Goal: Task Accomplishment & Management: Manage account settings

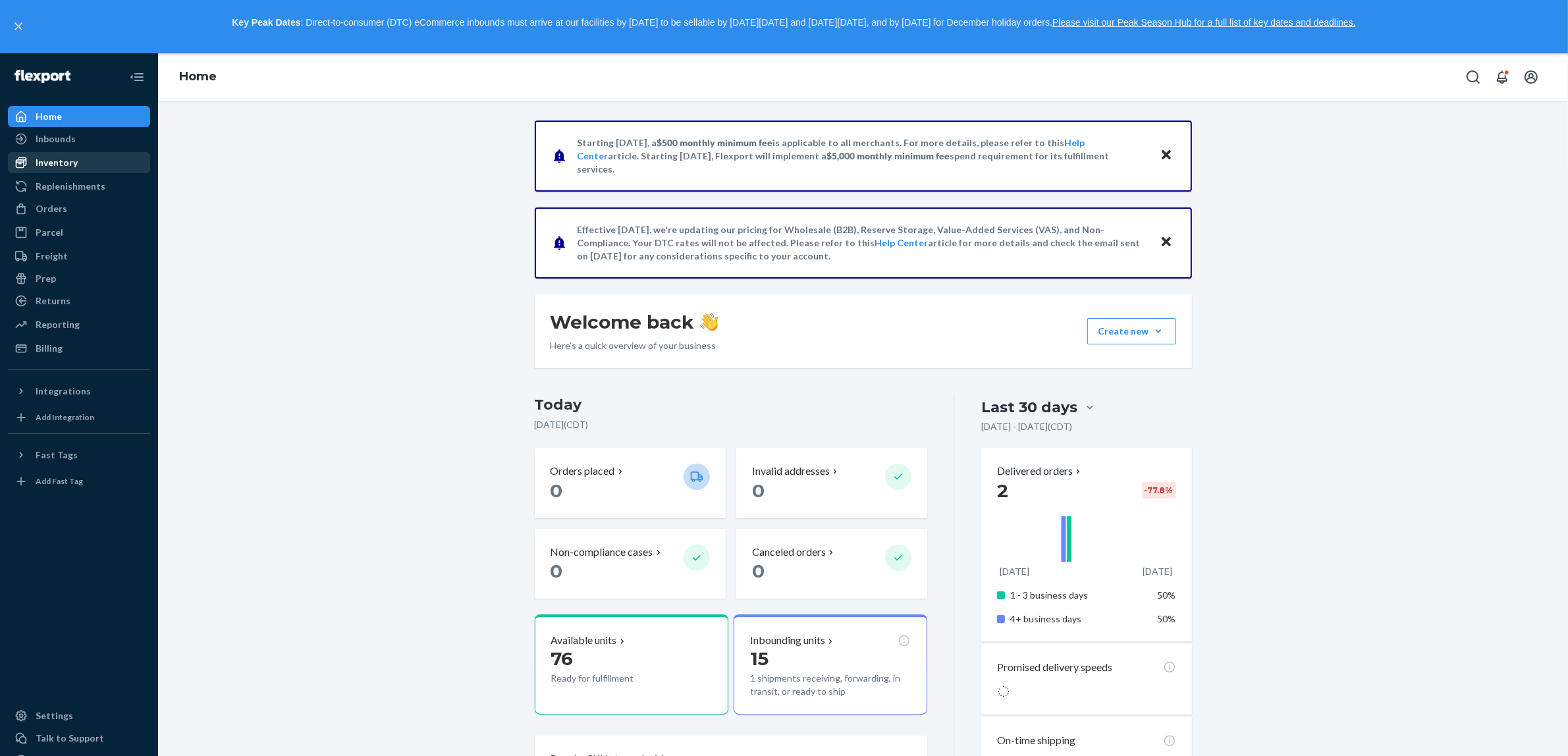
click at [62, 162] on div "Inventory" at bounding box center [56, 162] width 43 height 13
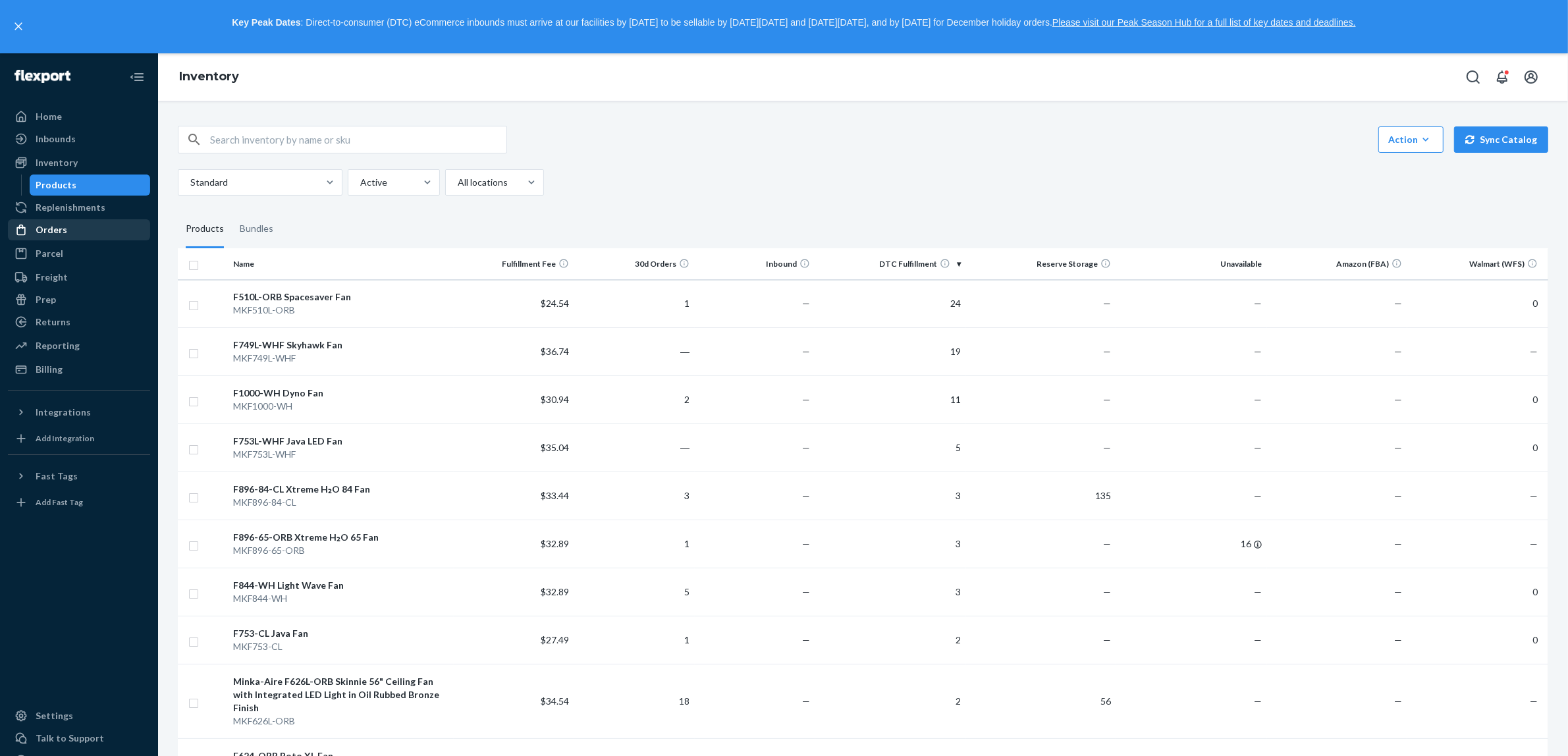
click at [46, 223] on div "Orders" at bounding box center [51, 229] width 32 height 13
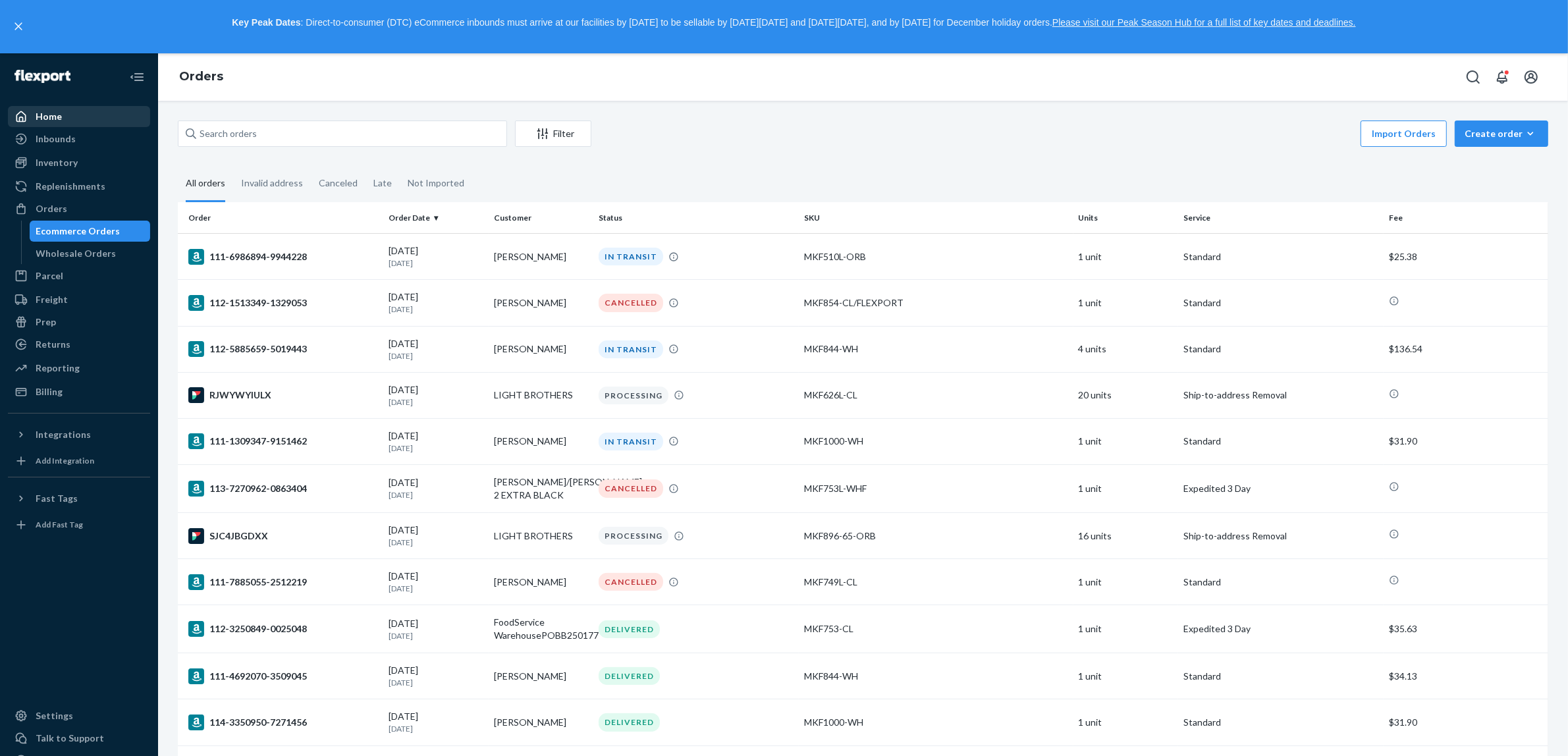
click at [70, 114] on div "Home" at bounding box center [78, 117] width 139 height 19
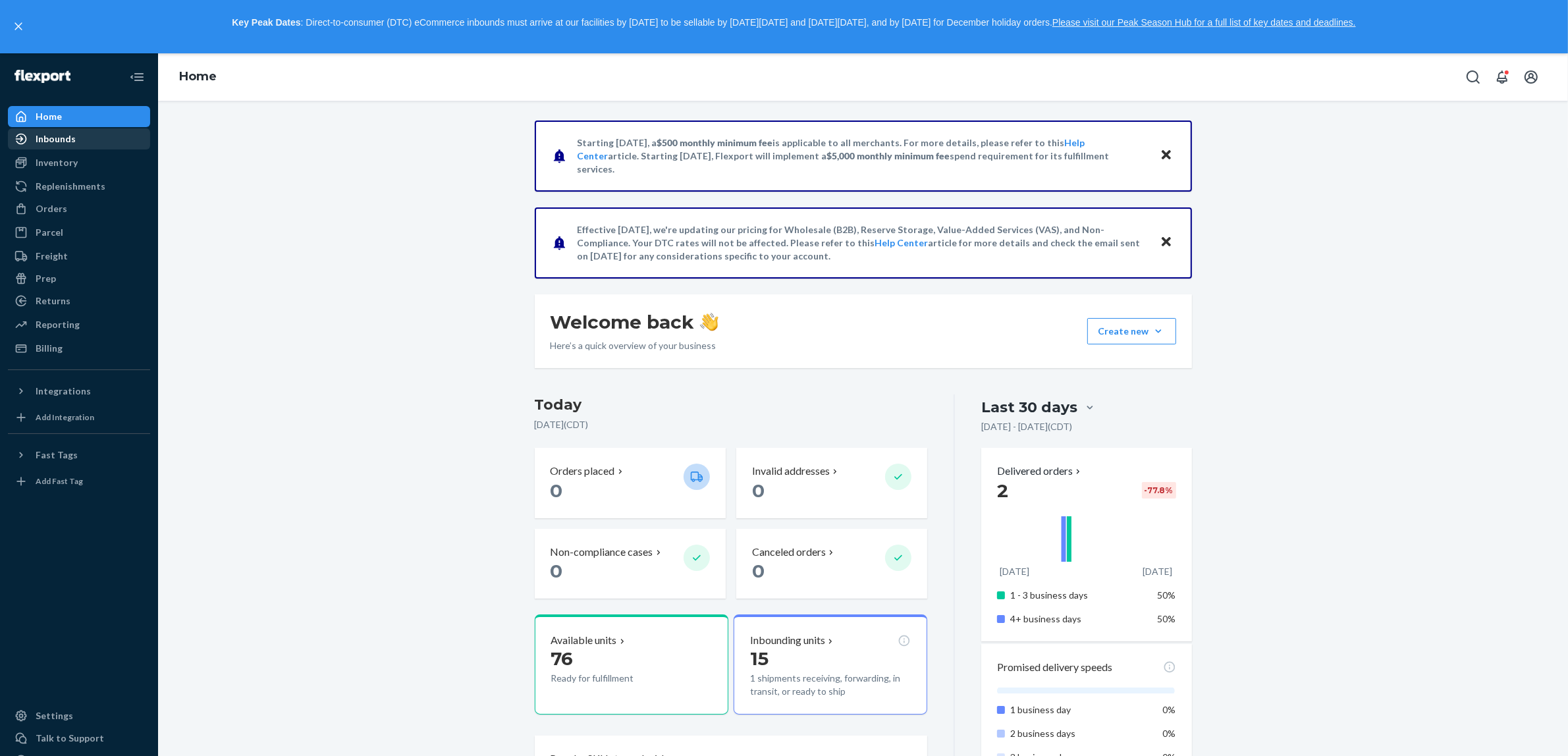
click at [50, 139] on div "Inbounds" at bounding box center [55, 138] width 41 height 13
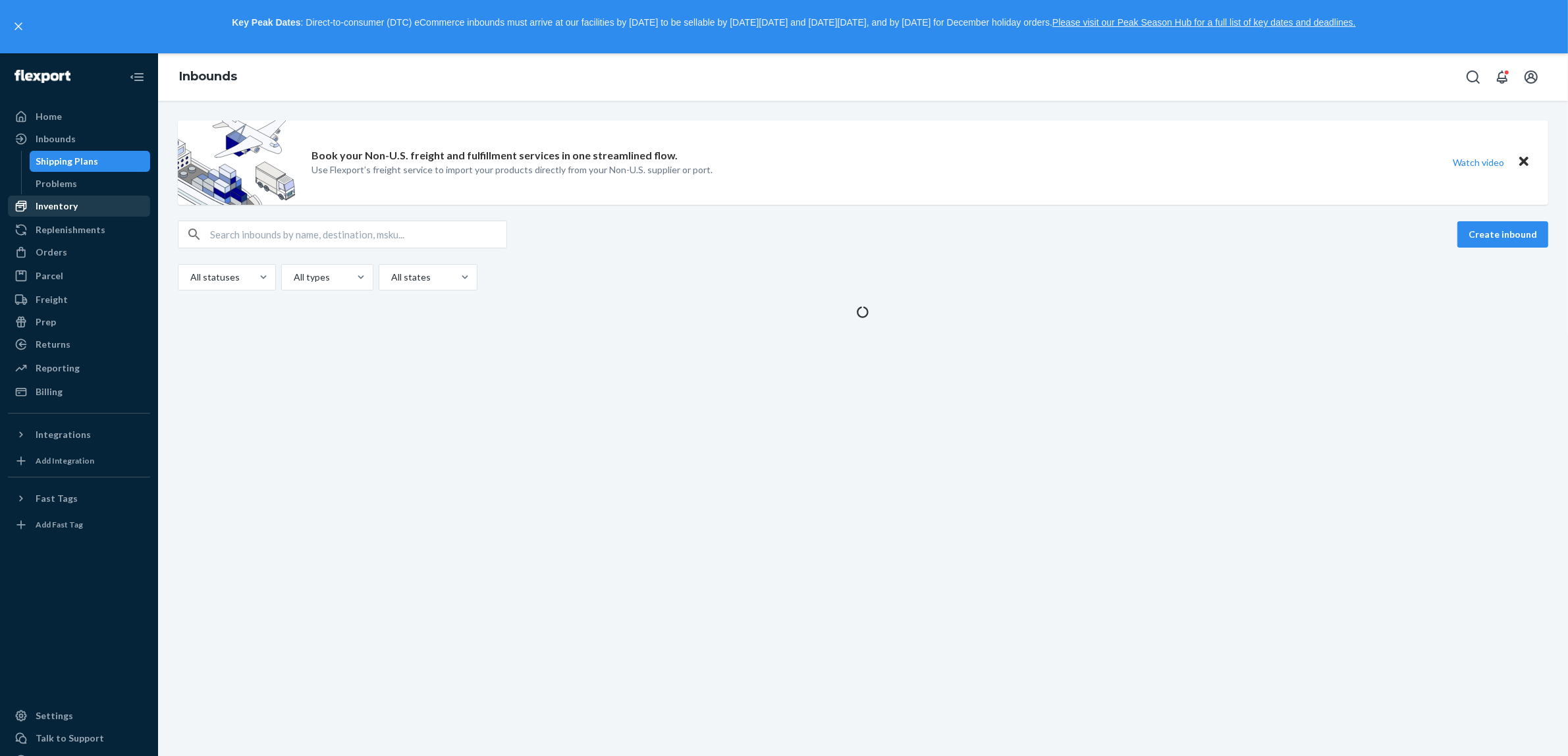
click at [61, 203] on div "Inventory" at bounding box center [56, 206] width 43 height 13
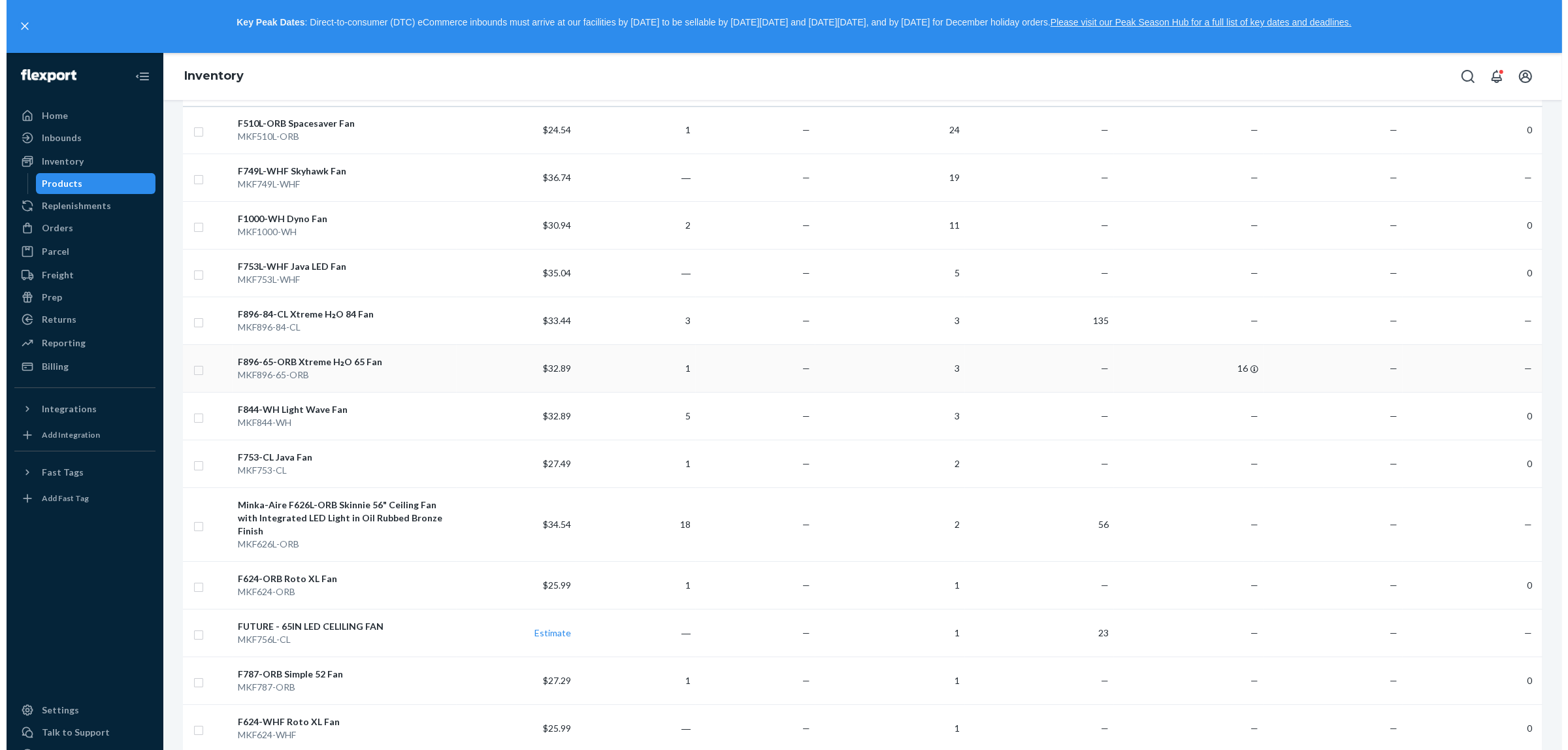
scroll to position [81, 0]
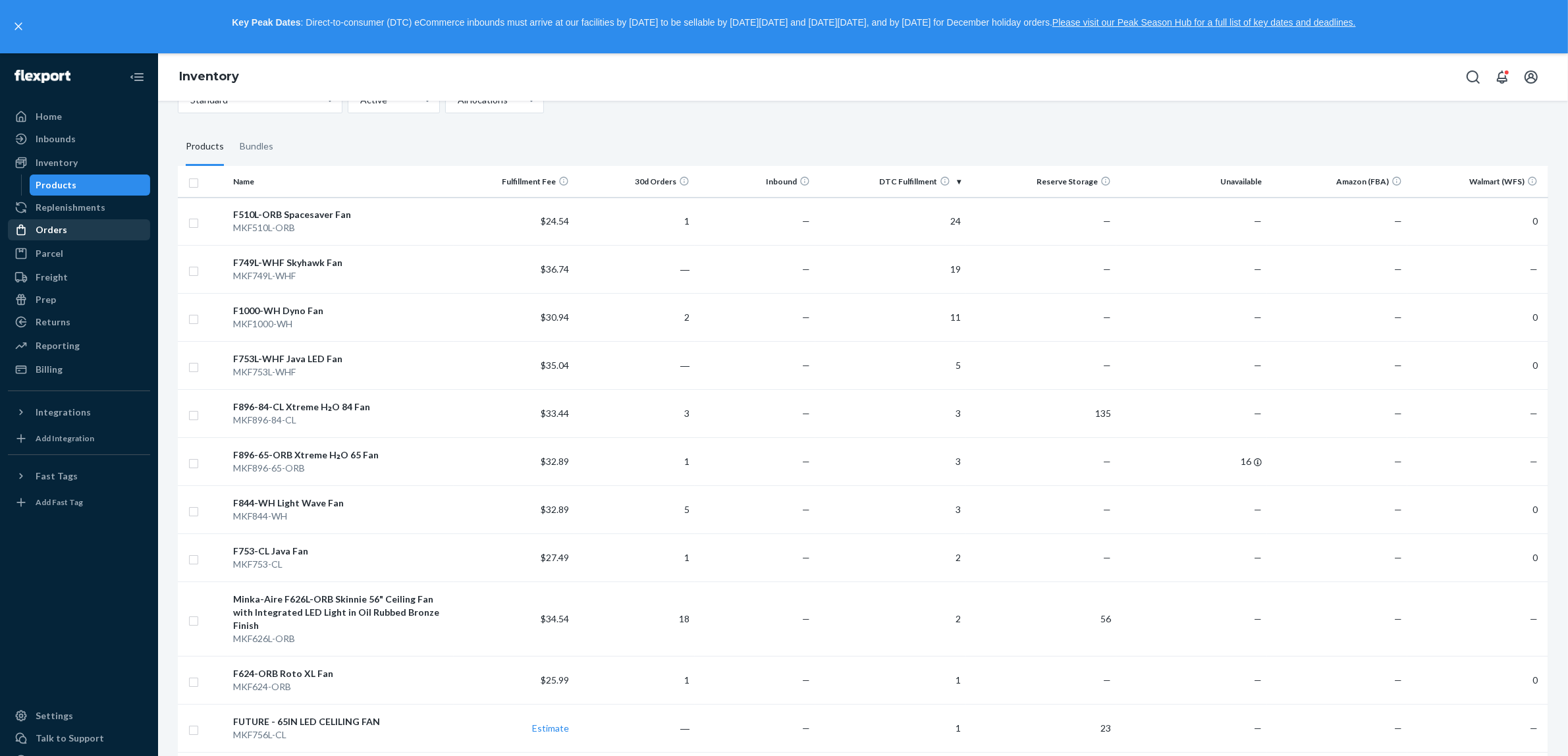
click at [44, 228] on div "Orders" at bounding box center [51, 229] width 32 height 13
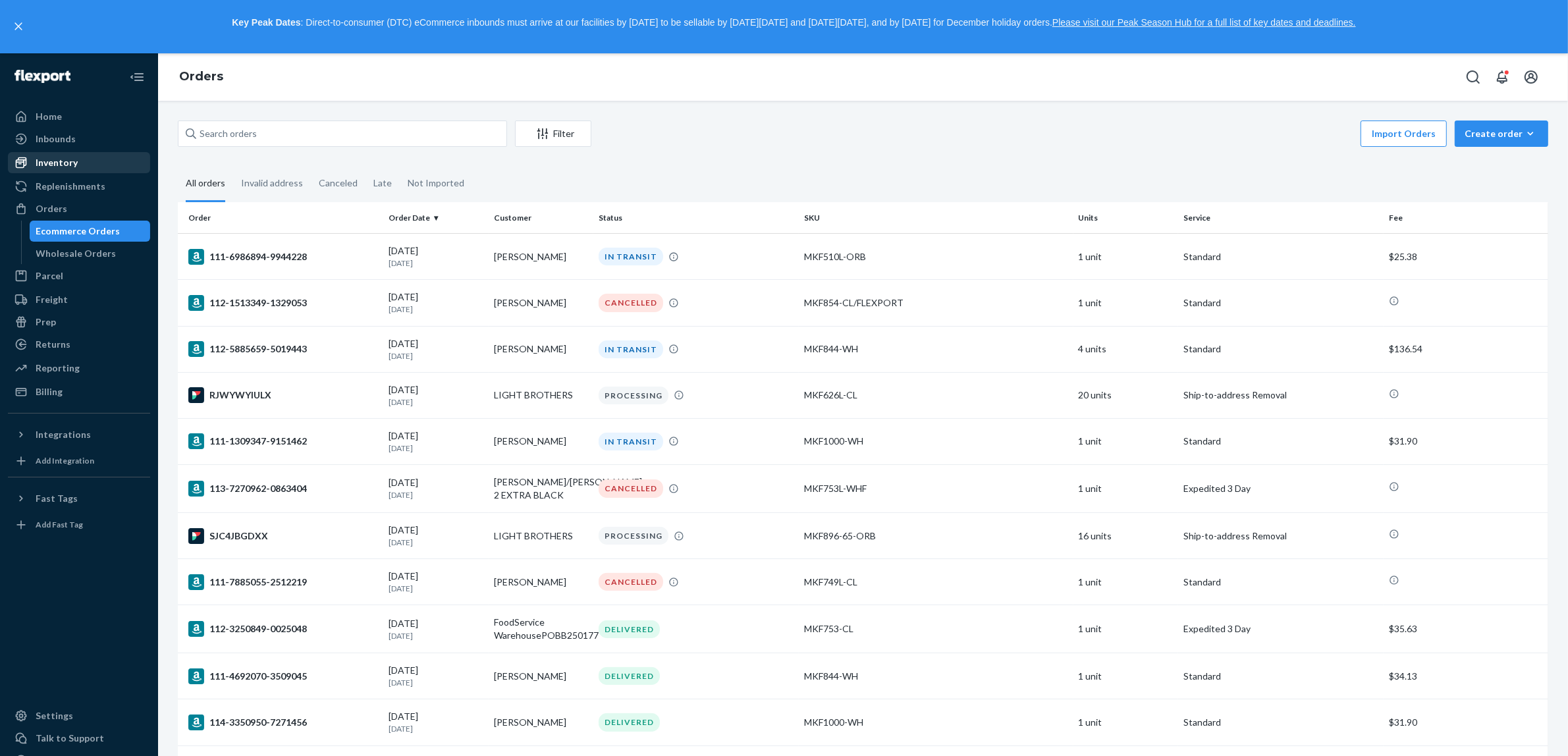
click at [46, 168] on div "Inventory" at bounding box center [56, 162] width 43 height 13
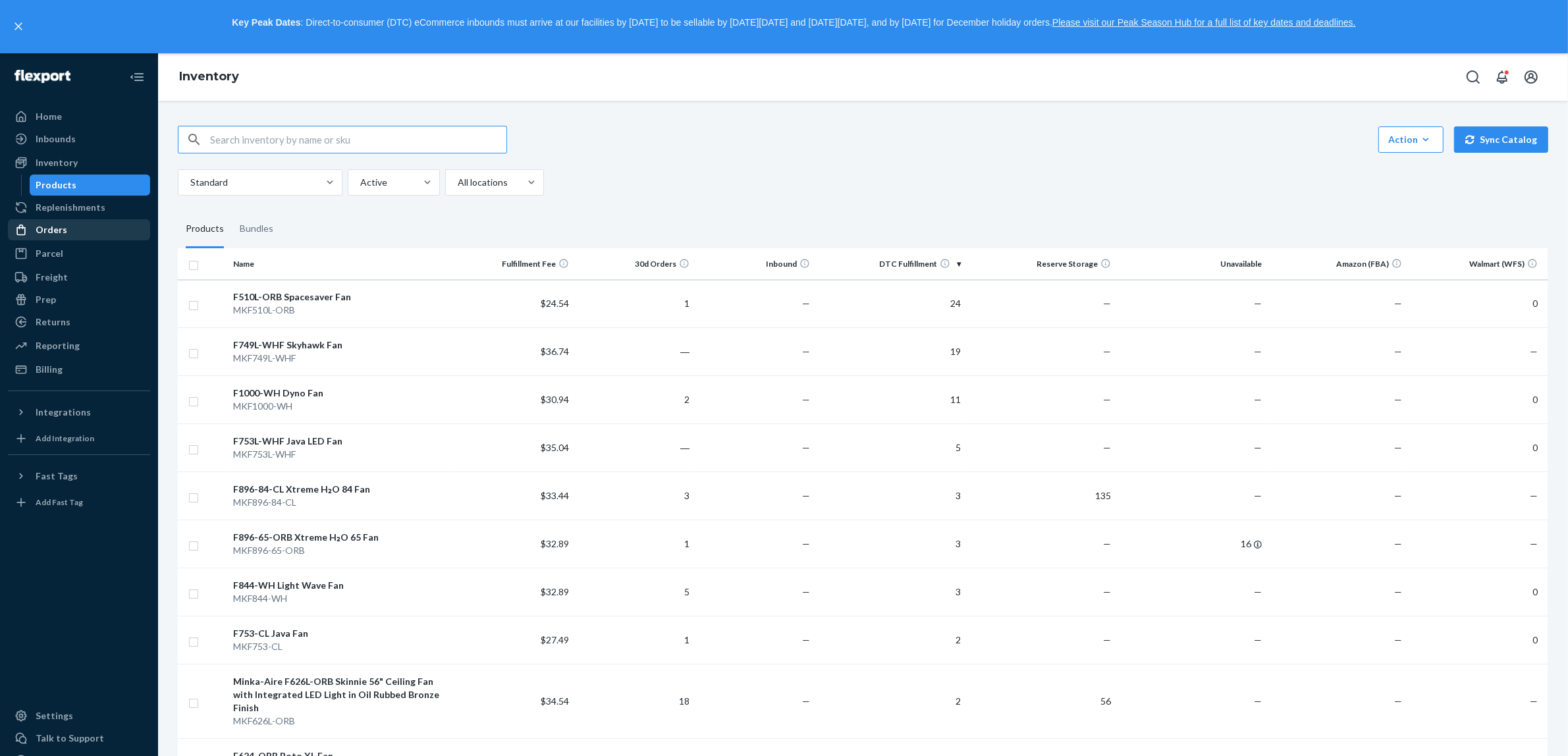
click at [60, 232] on div "Orders" at bounding box center [51, 229] width 32 height 13
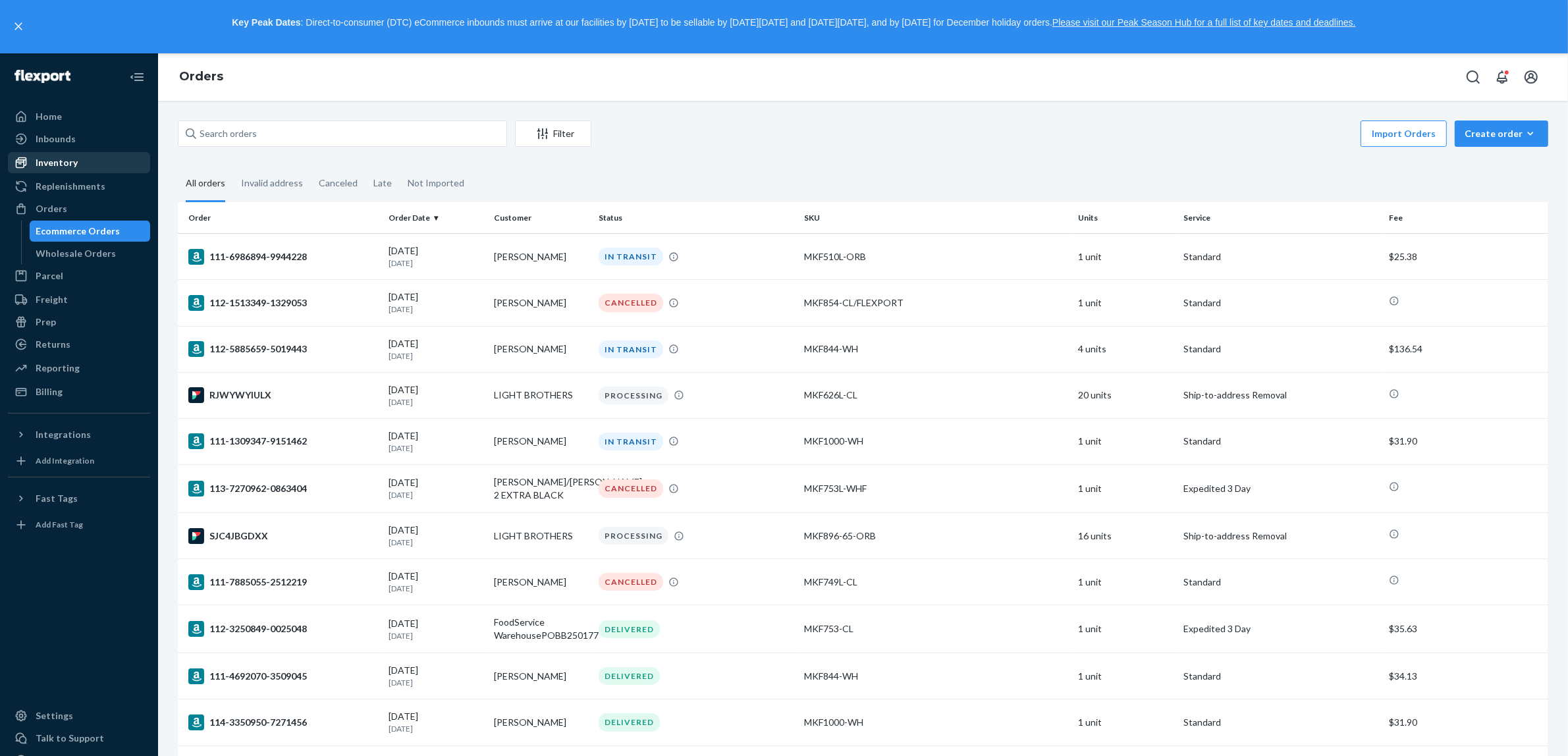
click at [47, 156] on div "Inventory" at bounding box center [56, 162] width 43 height 13
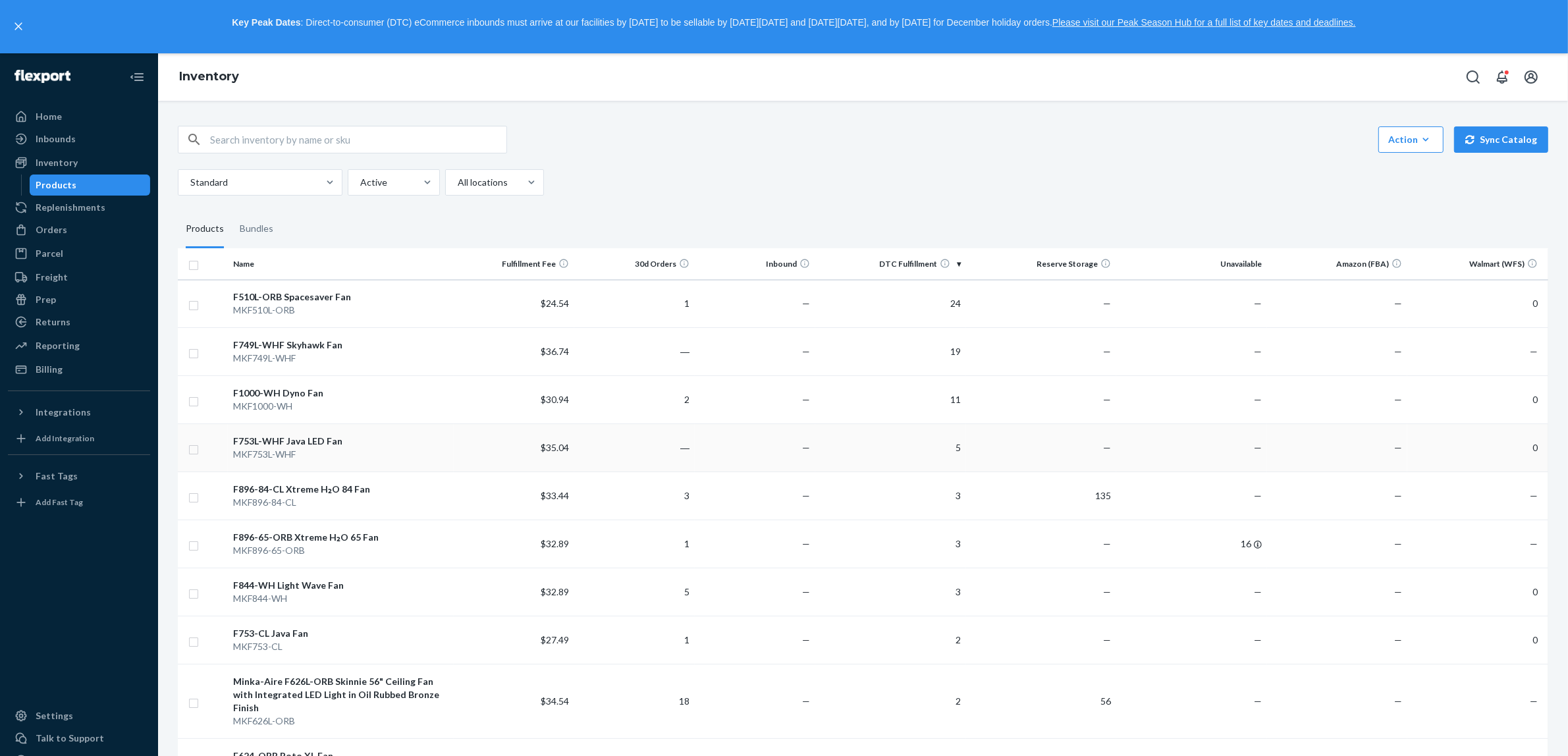
click at [440, 435] on td "F753L-WHF Java LED Fan MKF753L-WHF" at bounding box center [341, 448] width 226 height 48
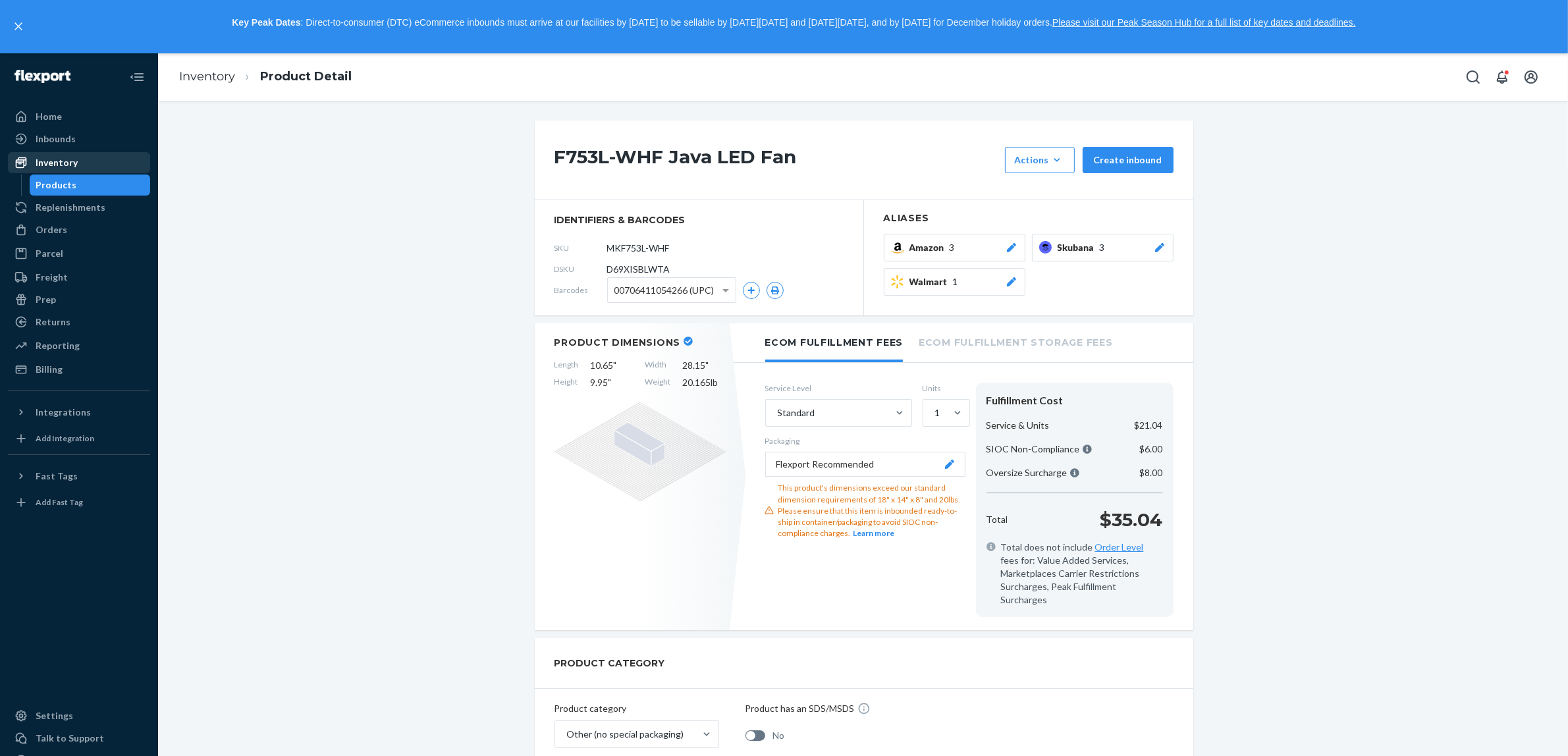
click at [43, 158] on div "Inventory" at bounding box center [56, 162] width 43 height 13
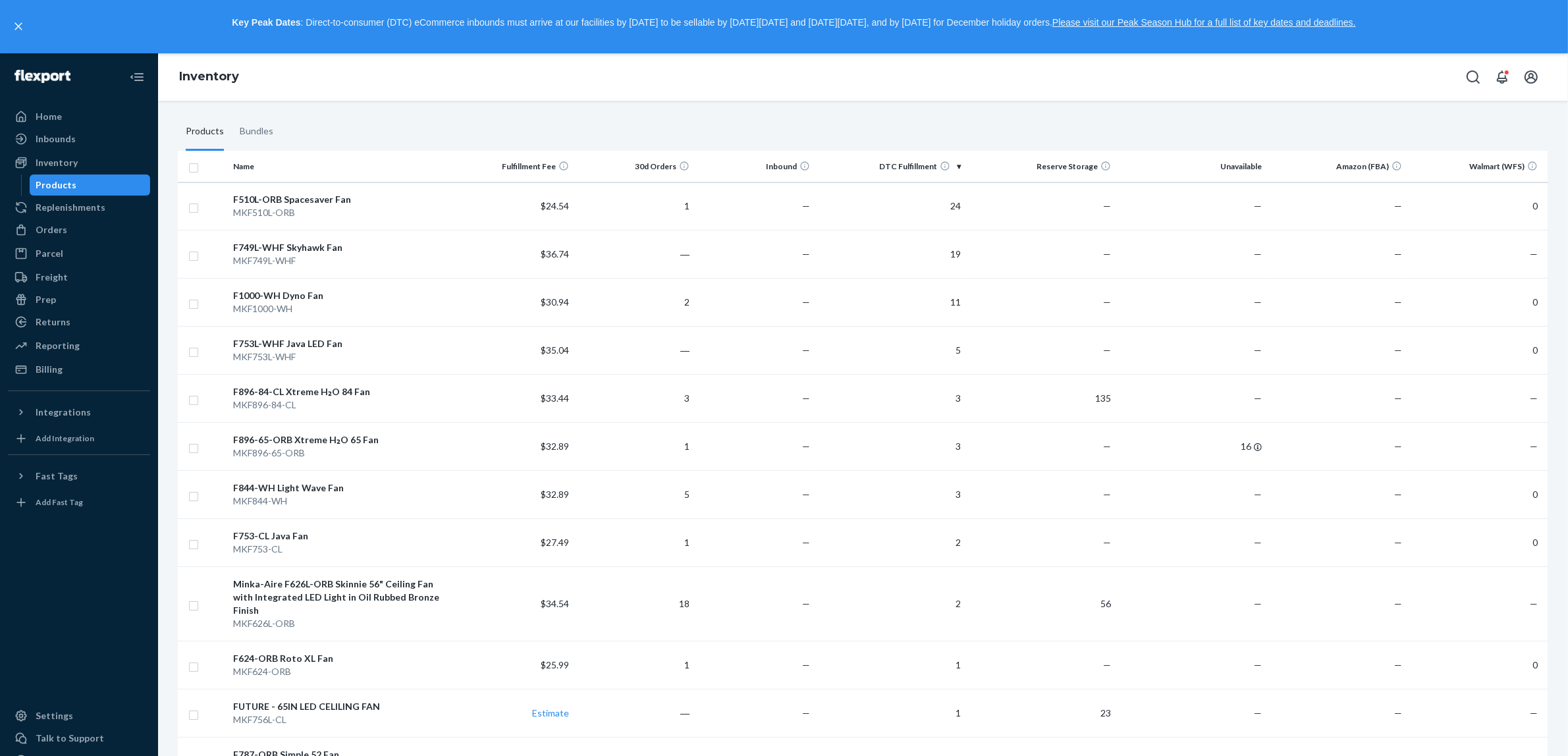
scroll to position [82, 0]
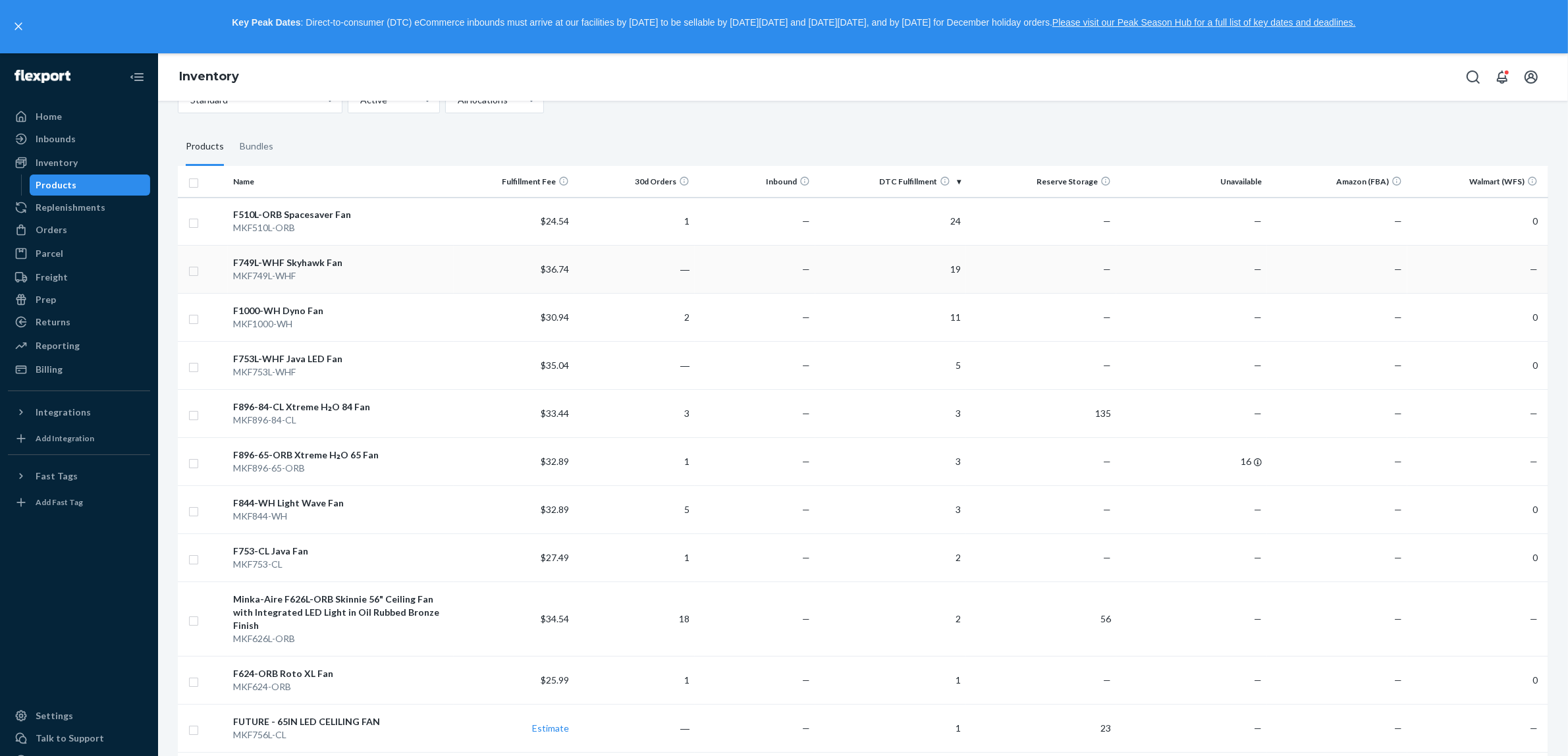
click at [193, 272] on input "checkbox" at bounding box center [194, 270] width 11 height 14
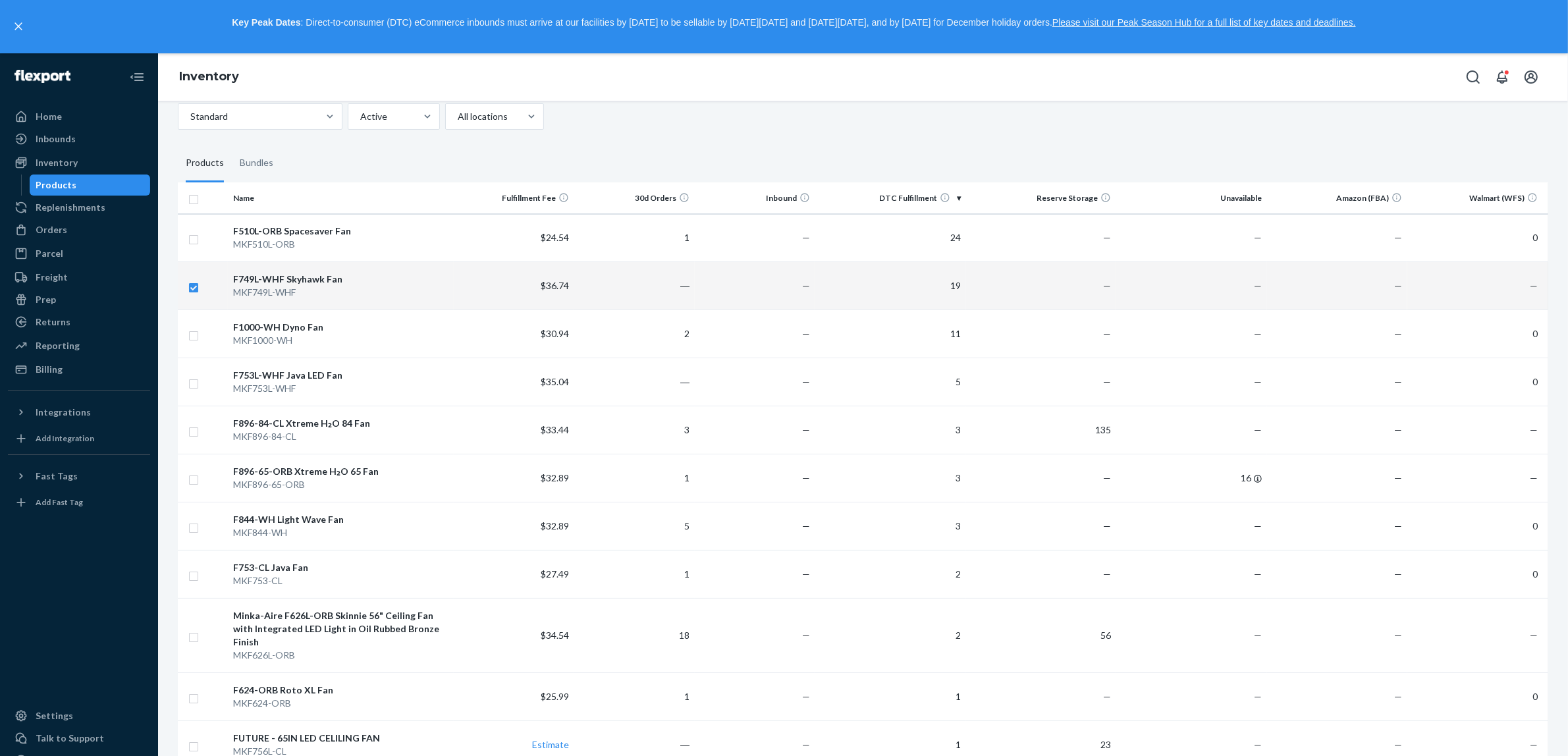
scroll to position [0, 0]
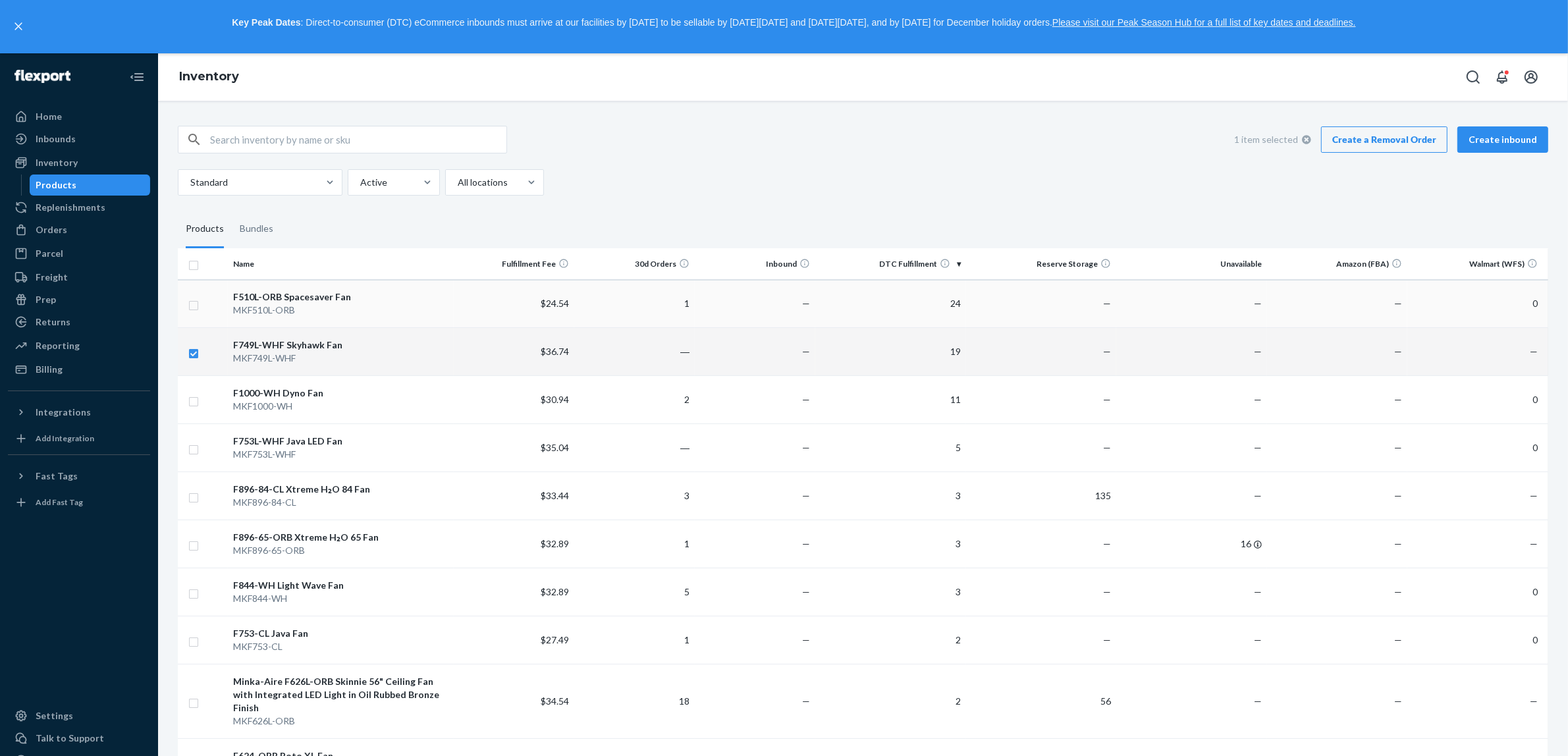
checkbox input "true"
click at [190, 306] on input "checkbox" at bounding box center [194, 303] width 11 height 14
checkbox input "true"
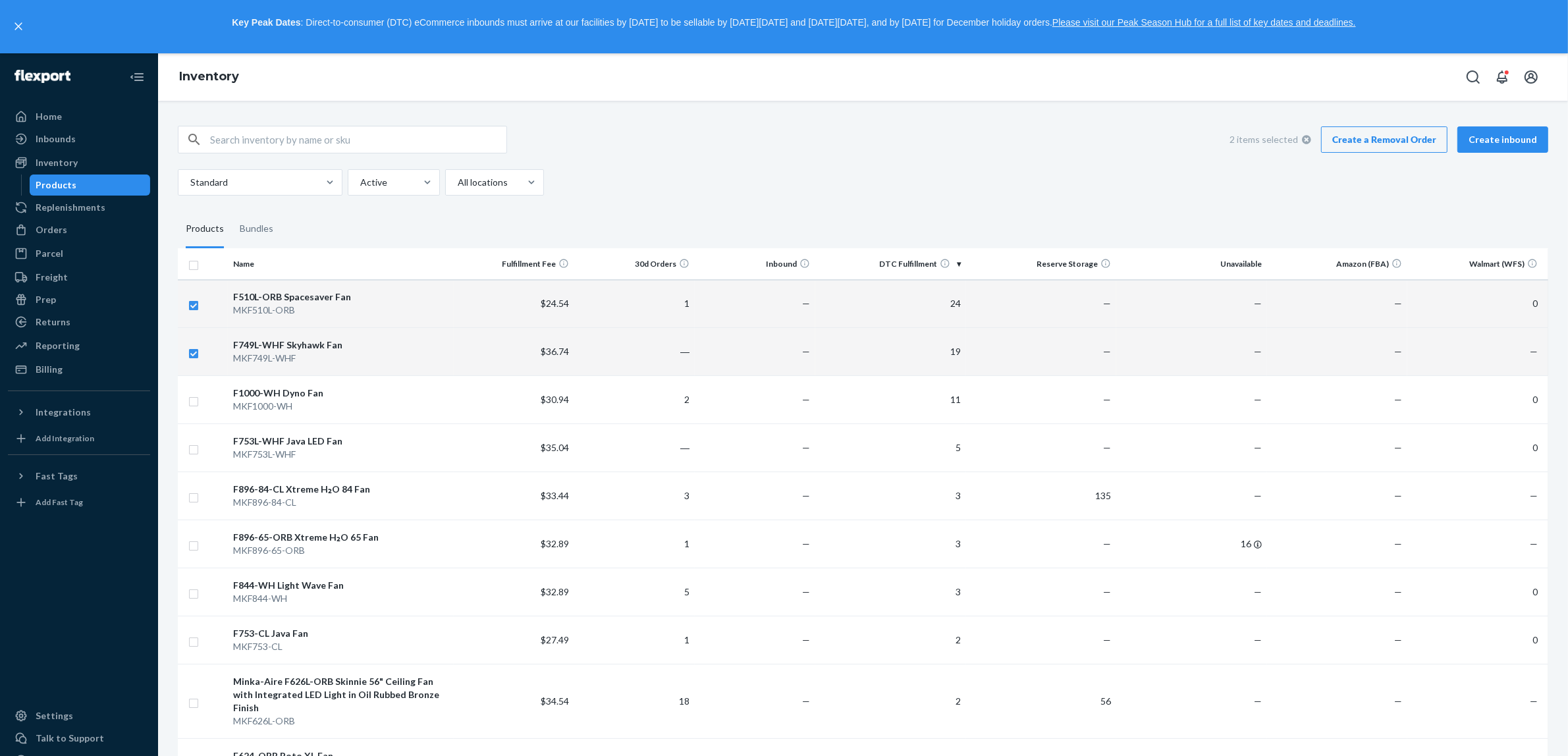
click at [1387, 136] on link "Create a Removal Order" at bounding box center [1385, 139] width 127 height 27
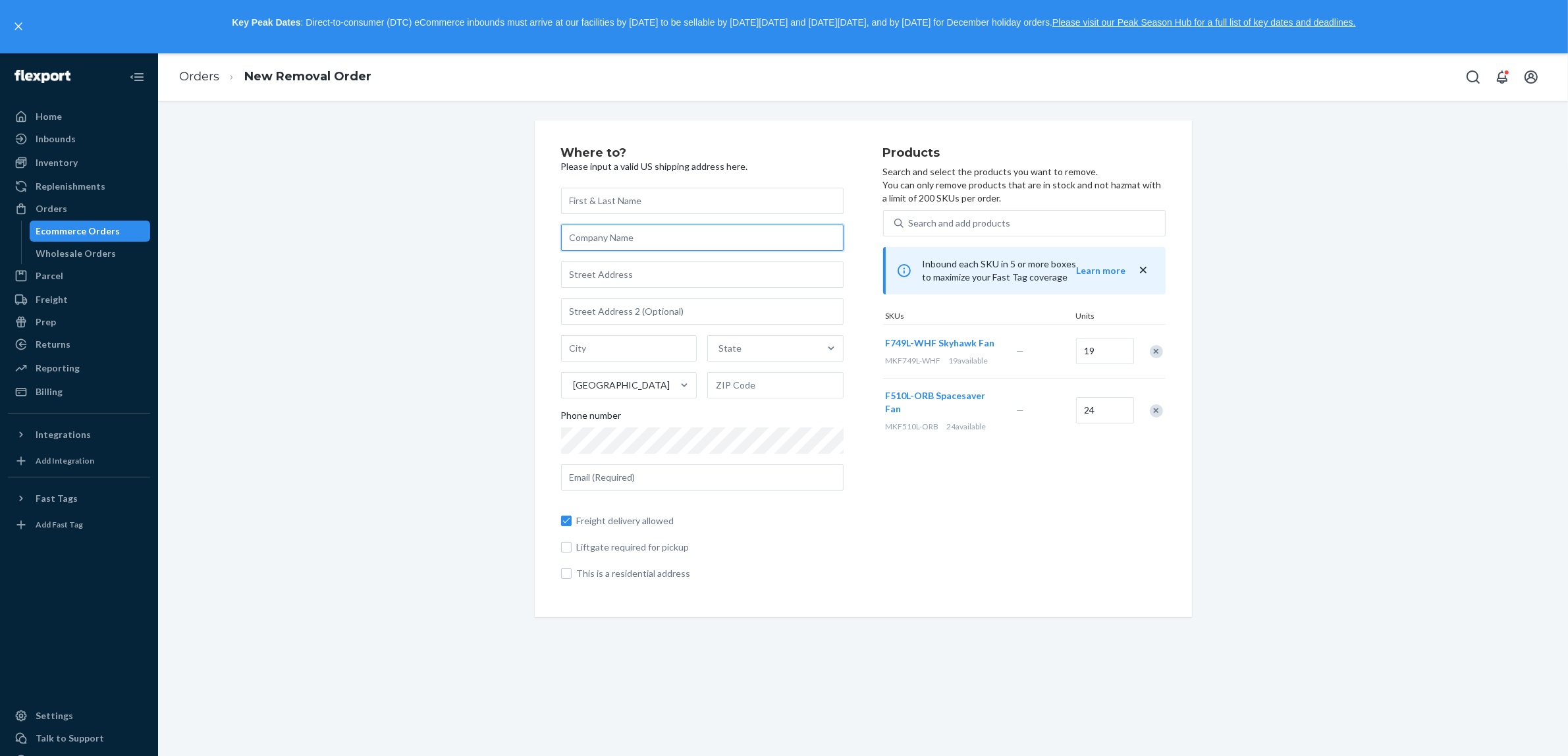
click at [625, 244] on input "text" at bounding box center [703, 237] width 283 height 27
type input "THE LIGHT BROTHERS"
type input "[STREET_ADDRESS][PERSON_NAME]"
type input "LOMBARD"
type input "IL"
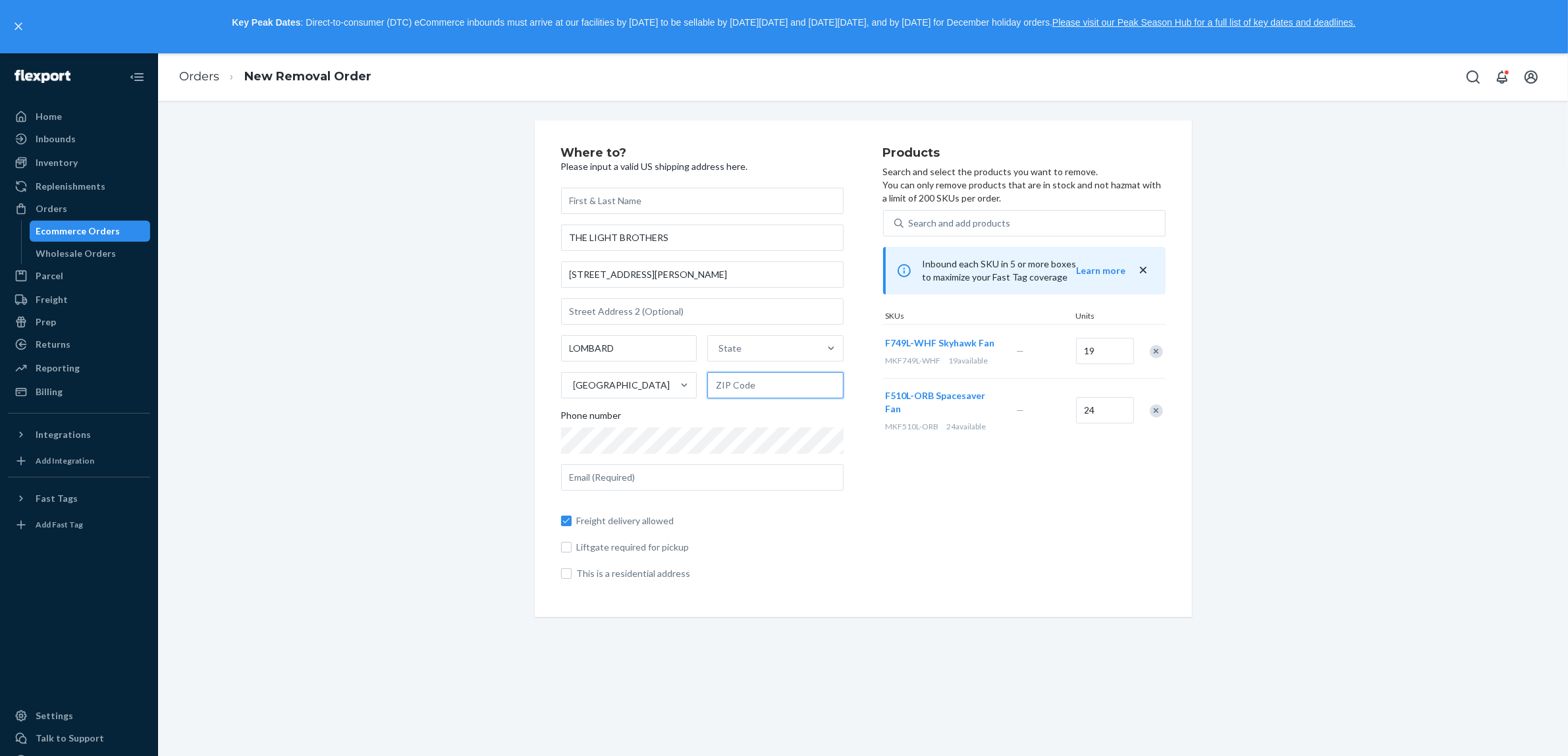
type input "60148"
type input "[PERSON_NAME][EMAIL_ADDRESS][DOMAIN_NAME]"
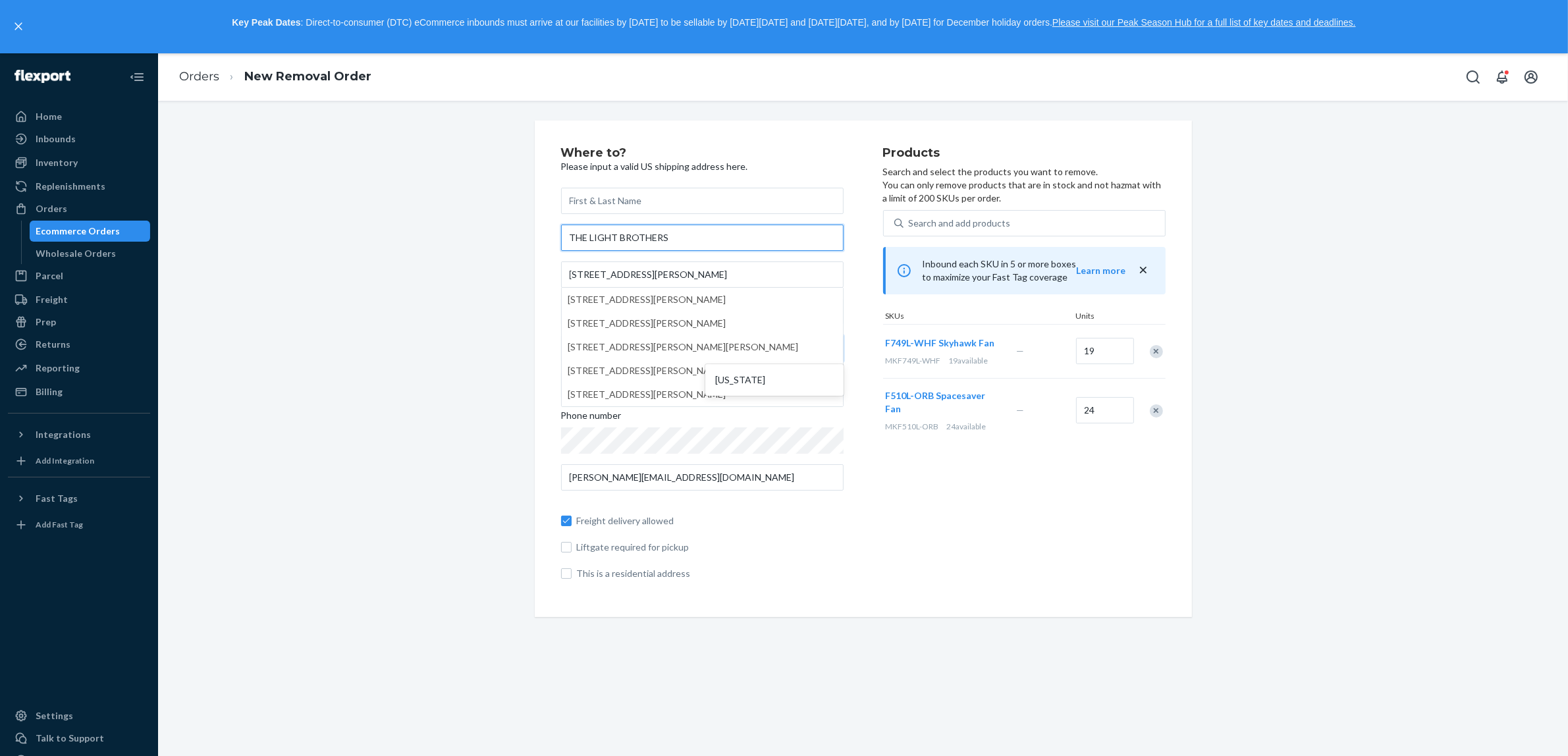
click at [581, 238] on input "THE LIGHT BROTHERS" at bounding box center [703, 237] width 283 height 27
click at [583, 232] on input "THE LIGHT BROTHERS" at bounding box center [703, 237] width 283 height 27
type input "LIGHT BROTHERS"
click at [706, 280] on input "[STREET_ADDRESS][PERSON_NAME]" at bounding box center [703, 275] width 283 height 27
click at [907, 547] on div "Products Search and select the products you want to remove. You can only remove…" at bounding box center [1024, 369] width 283 height 444
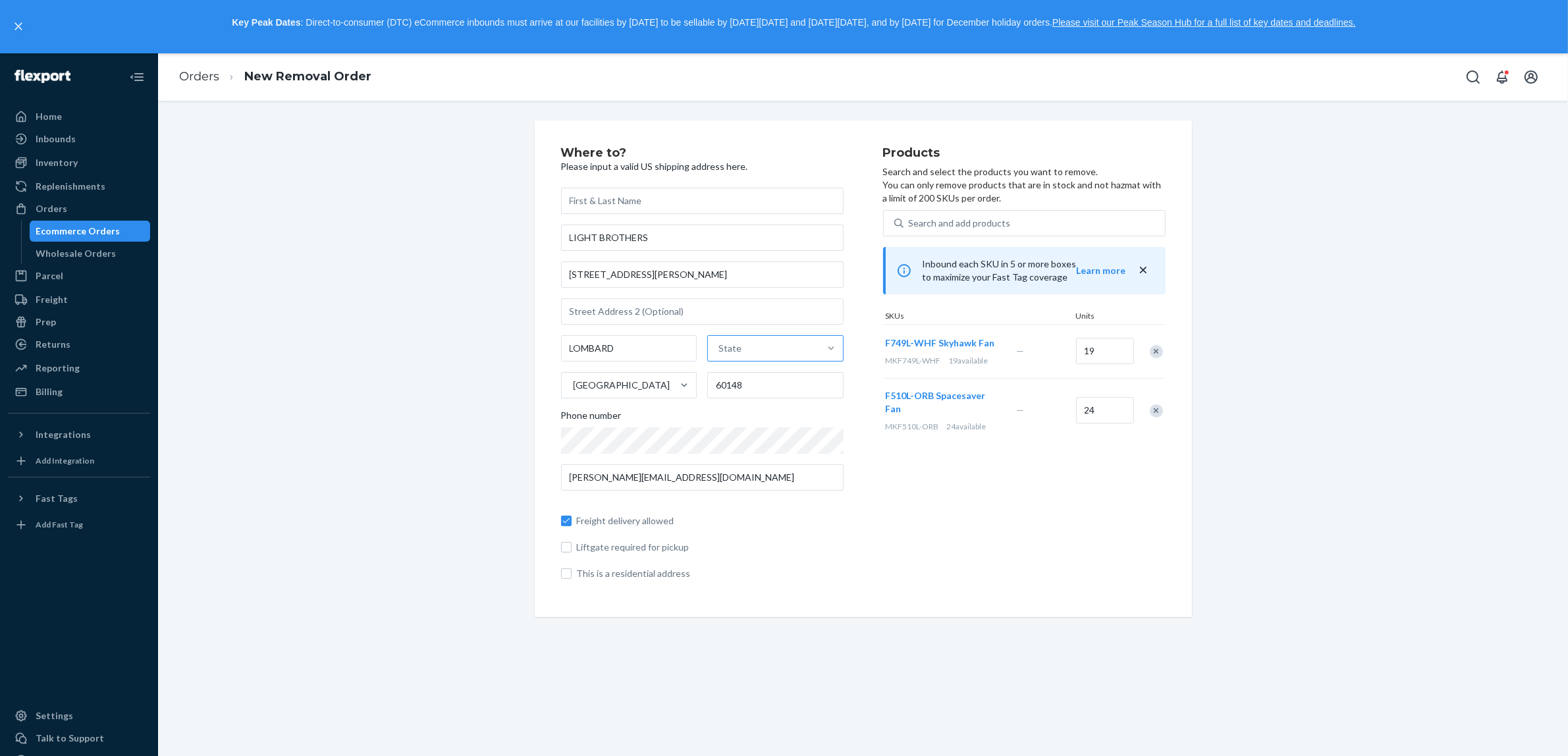
click at [820, 347] on div at bounding box center [831, 348] width 24 height 13
click at [720, 347] on input "State" at bounding box center [719, 348] width 1 height 13
click at [771, 468] on div "[US_STATE]" at bounding box center [775, 471] width 131 height 27
click at [720, 355] on input "option [US_STATE] focused, 16 of 59. 59 results available. Use Up and Down to c…" at bounding box center [719, 348] width 1 height 13
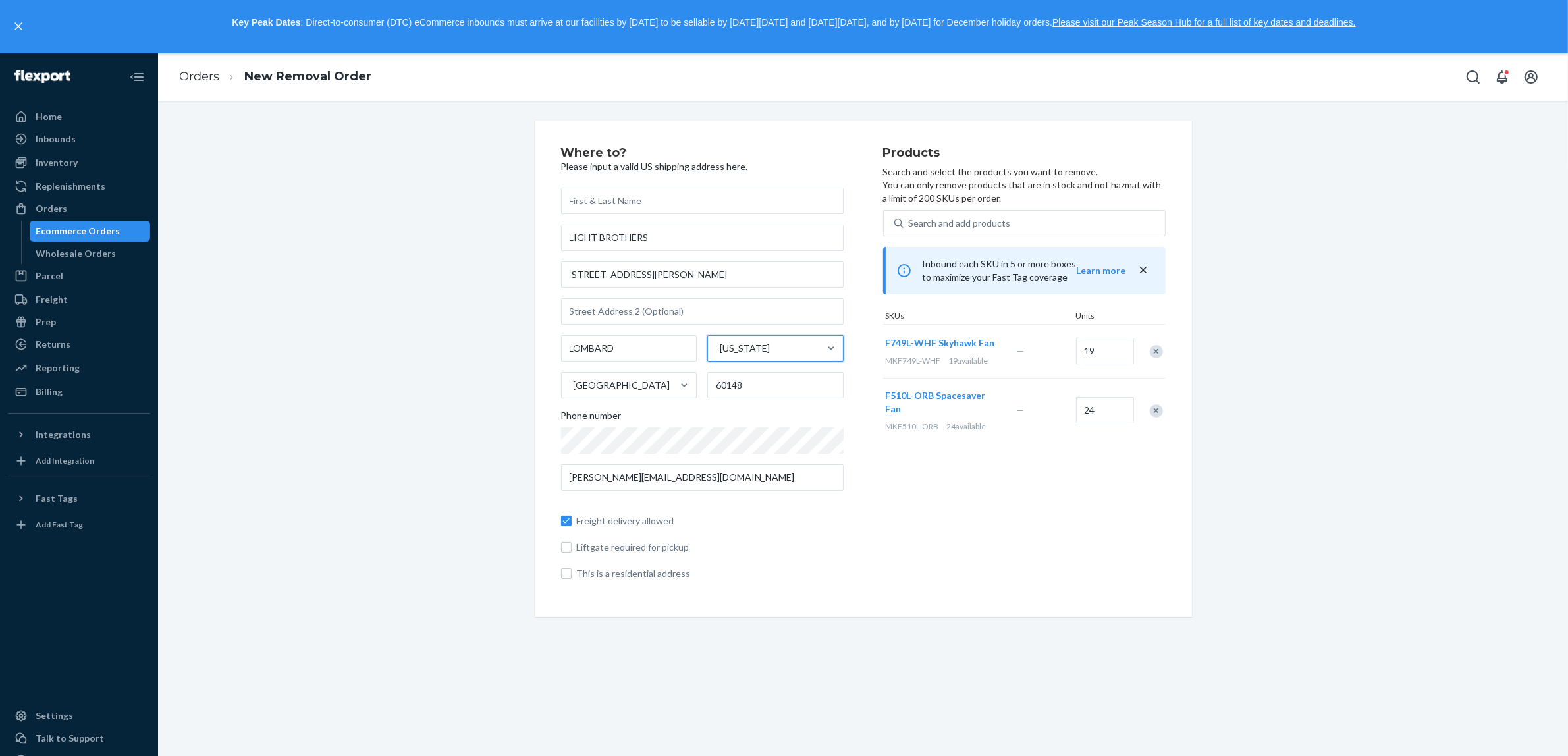
click at [1205, 442] on div "Where to? Please input a valid US shipping address here. LIGHT BROTHERS [STREET…" at bounding box center [863, 369] width 1391 height 496
click at [660, 232] on input "LIGHT BROTHERS" at bounding box center [703, 237] width 283 height 27
click at [655, 240] on input "LIGHT BROTHERS" at bounding box center [703, 237] width 283 height 27
click at [679, 279] on input "[STREET_ADDRESS][PERSON_NAME]" at bounding box center [703, 275] width 283 height 27
click at [677, 244] on input "LIGHT BROTHERS" at bounding box center [703, 237] width 283 height 27
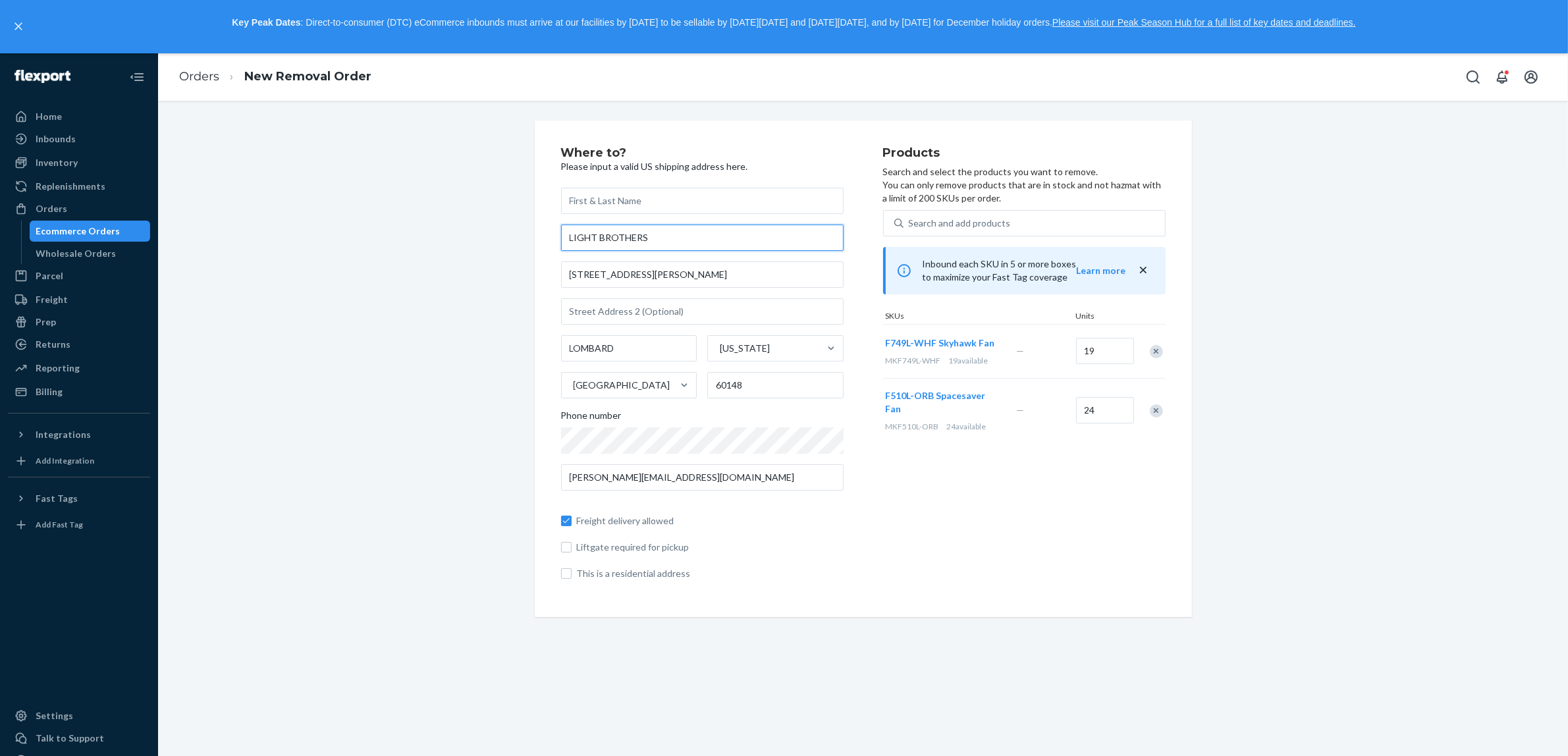
click at [677, 244] on input "LIGHT BROTHERS" at bounding box center [703, 237] width 283 height 27
click at [660, 240] on input "LIGHT BROTHERS" at bounding box center [703, 237] width 283 height 27
click at [465, 354] on div "Where to? Please input a valid US shipping address here. LIGHT BROTHERS [STREET…" at bounding box center [863, 369] width 1391 height 496
click at [781, 567] on span "This is a residential address" at bounding box center [711, 573] width 267 height 13
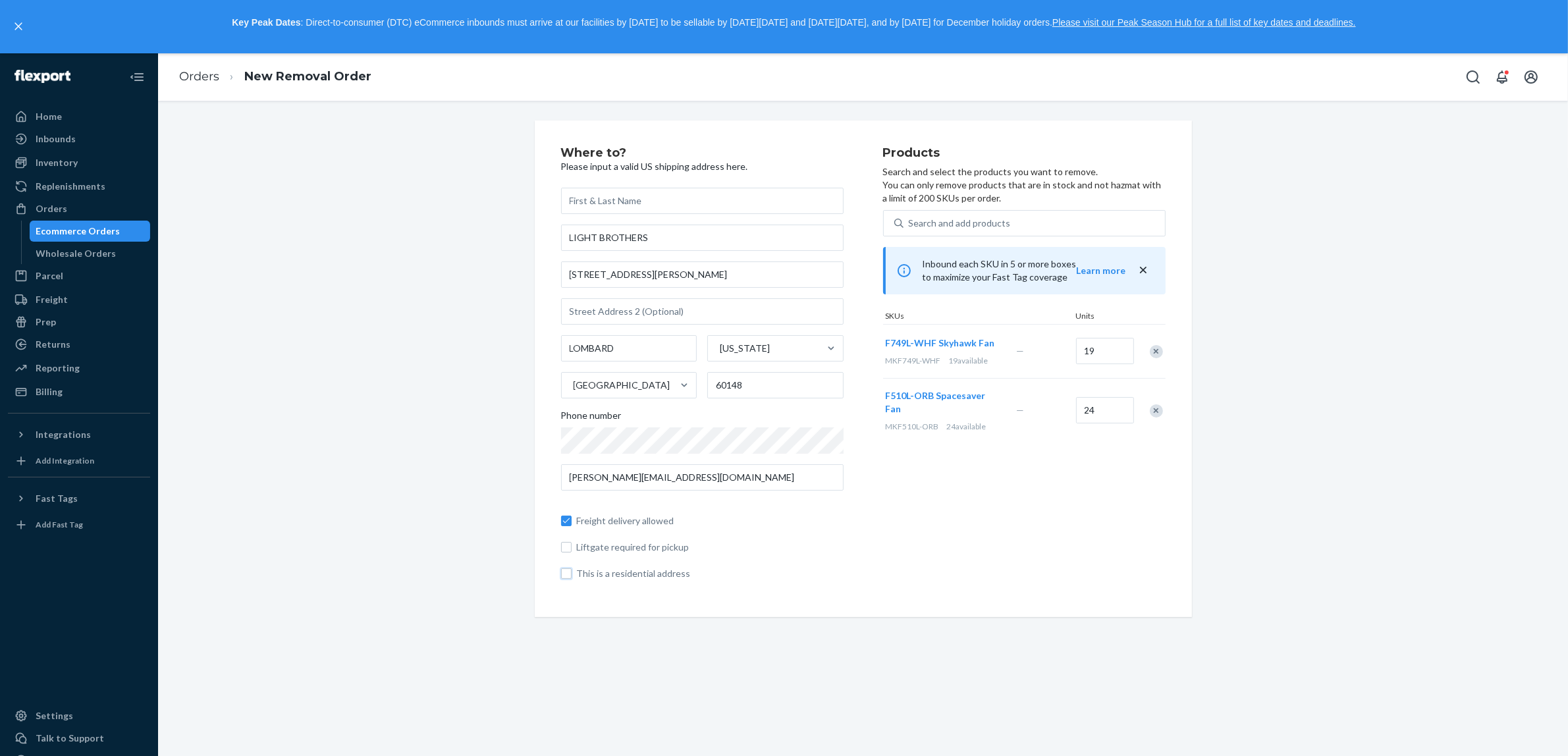
click at [571, 568] on input "This is a residential address" at bounding box center [566, 573] width 11 height 11
click at [781, 563] on div "Freight delivery allowed Liftgate required for pickup This is a residential add…" at bounding box center [703, 541] width 283 height 79
click at [713, 571] on span "This is a residential address" at bounding box center [711, 573] width 267 height 13
click at [571, 571] on input "This is a residential address" at bounding box center [566, 573] width 11 height 11
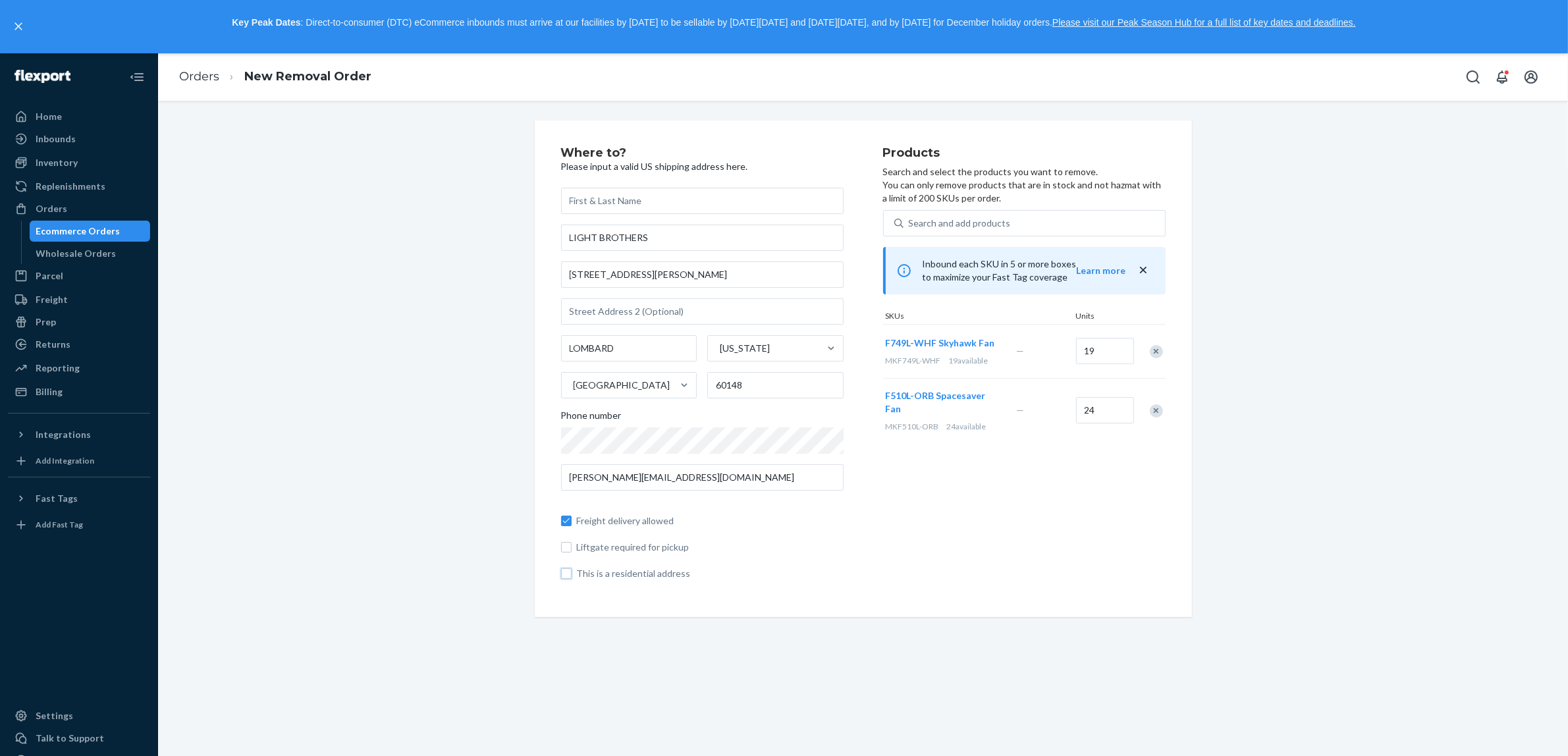
checkbox input "false"
click at [766, 548] on span "Liftgate required for pickup" at bounding box center [711, 546] width 267 height 13
click at [571, 548] on input "Liftgate required for pickup" at bounding box center [566, 546] width 11 height 11
click at [766, 546] on span "Liftgate required for pickup" at bounding box center [711, 546] width 267 height 13
click at [571, 546] on input "Liftgate required for pickup" at bounding box center [566, 546] width 11 height 11
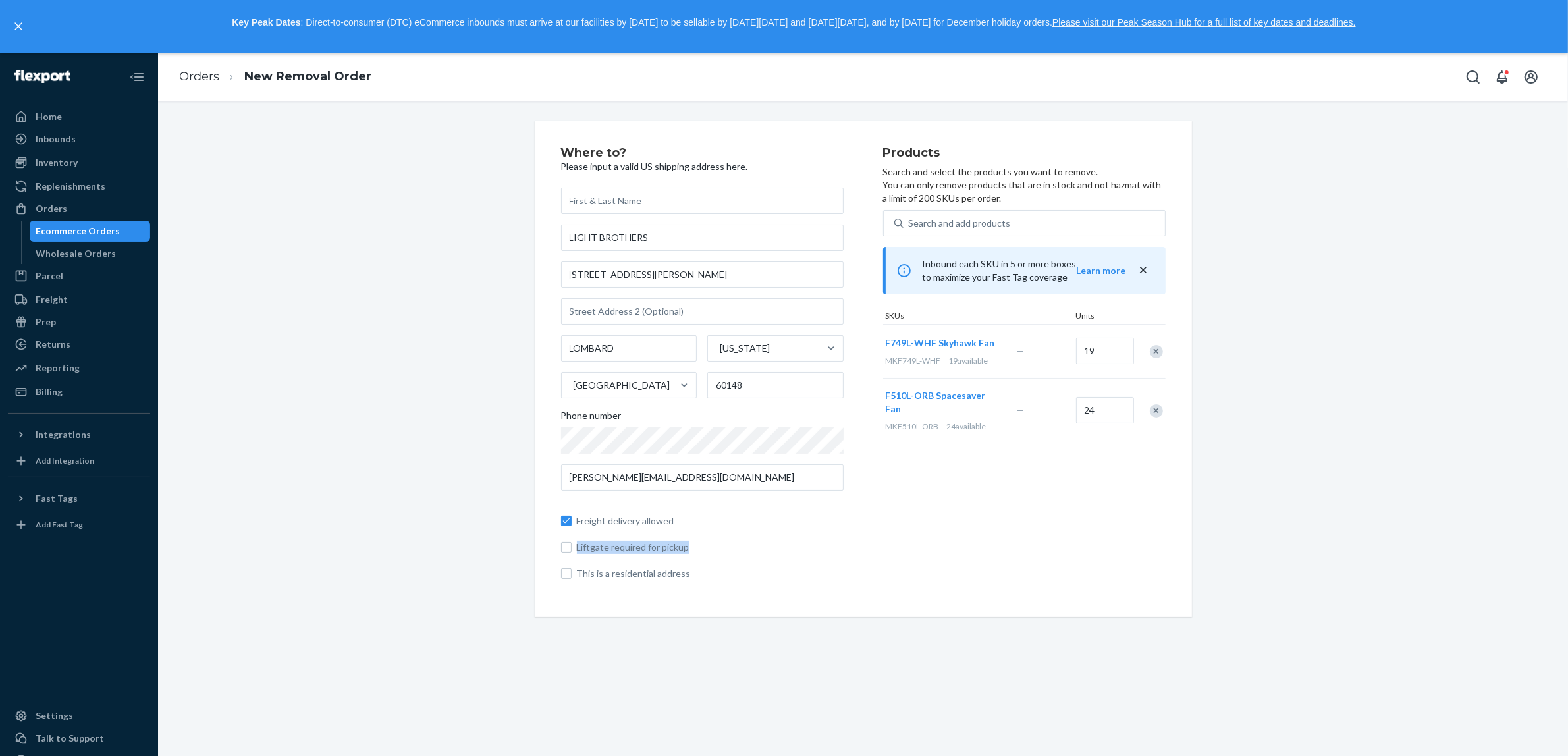
checkbox input "false"
click at [772, 537] on div "Freight delivery allowed Liftgate required for pickup This is a residential add…" at bounding box center [703, 541] width 283 height 79
click at [603, 209] on input "text" at bounding box center [703, 201] width 283 height 27
drag, startPoint x: 603, startPoint y: 209, endPoint x: 613, endPoint y: 202, distance: 12.2
click at [613, 202] on input "text" at bounding box center [703, 201] width 283 height 27
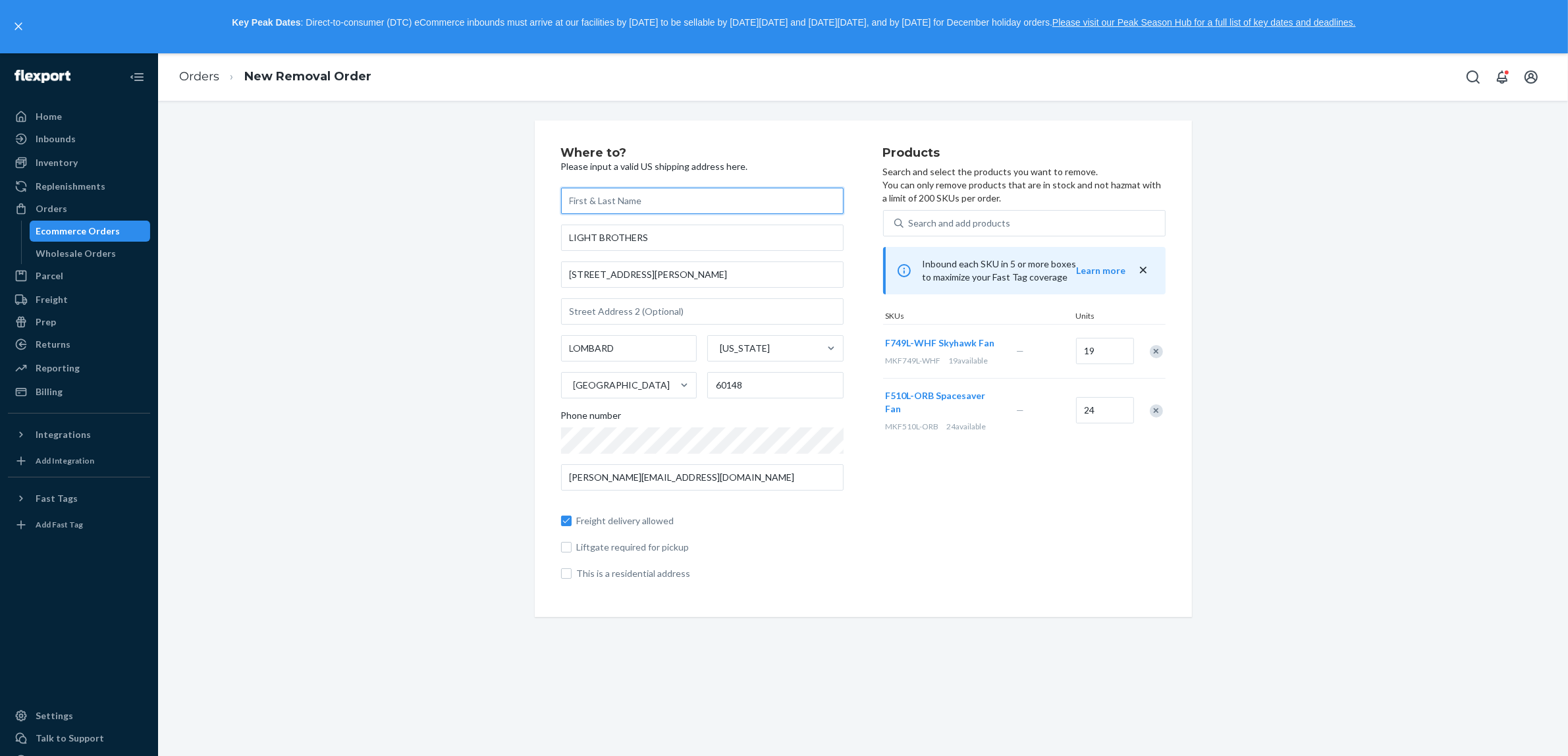
click at [613, 202] on input "text" at bounding box center [703, 201] width 283 height 27
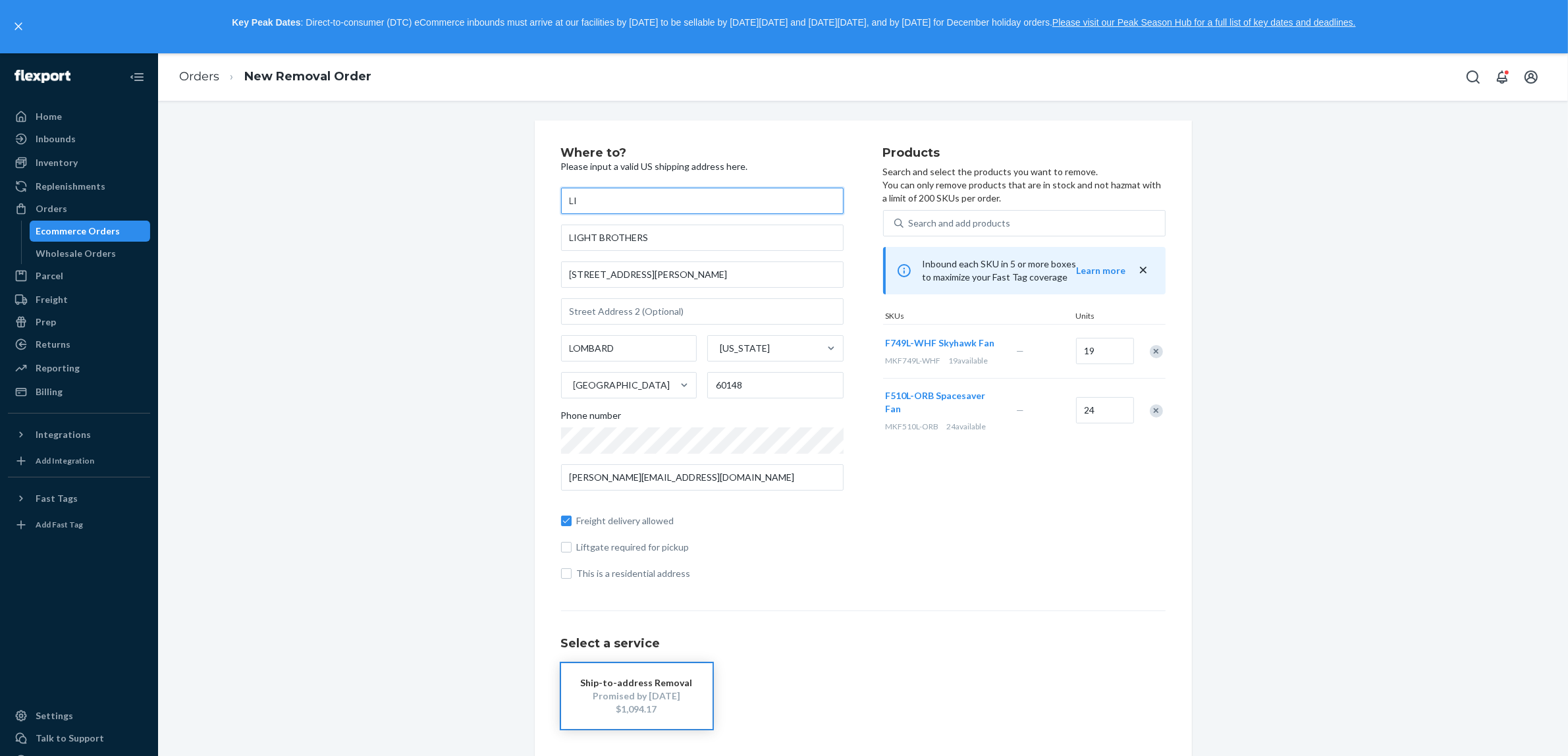
type input "L"
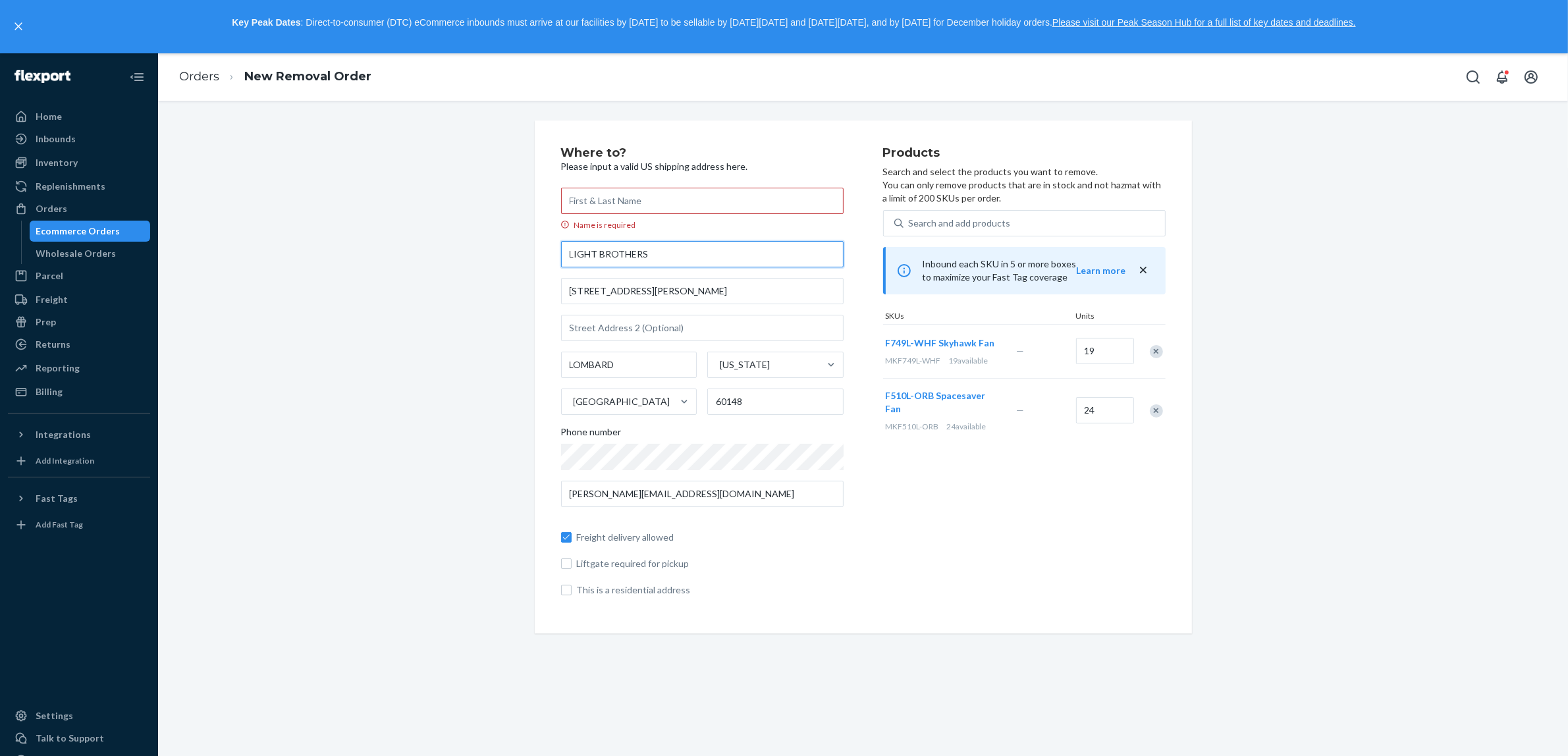
drag, startPoint x: 656, startPoint y: 250, endPoint x: 550, endPoint y: 252, distance: 106.0
click at [550, 252] on div "Where to? Please input a valid US shipping address here. Name is required LIGHT…" at bounding box center [863, 377] width 657 height 513
click at [615, 195] on input "Name is required" at bounding box center [703, 201] width 283 height 27
paste input "LIGHT BROTHERS"
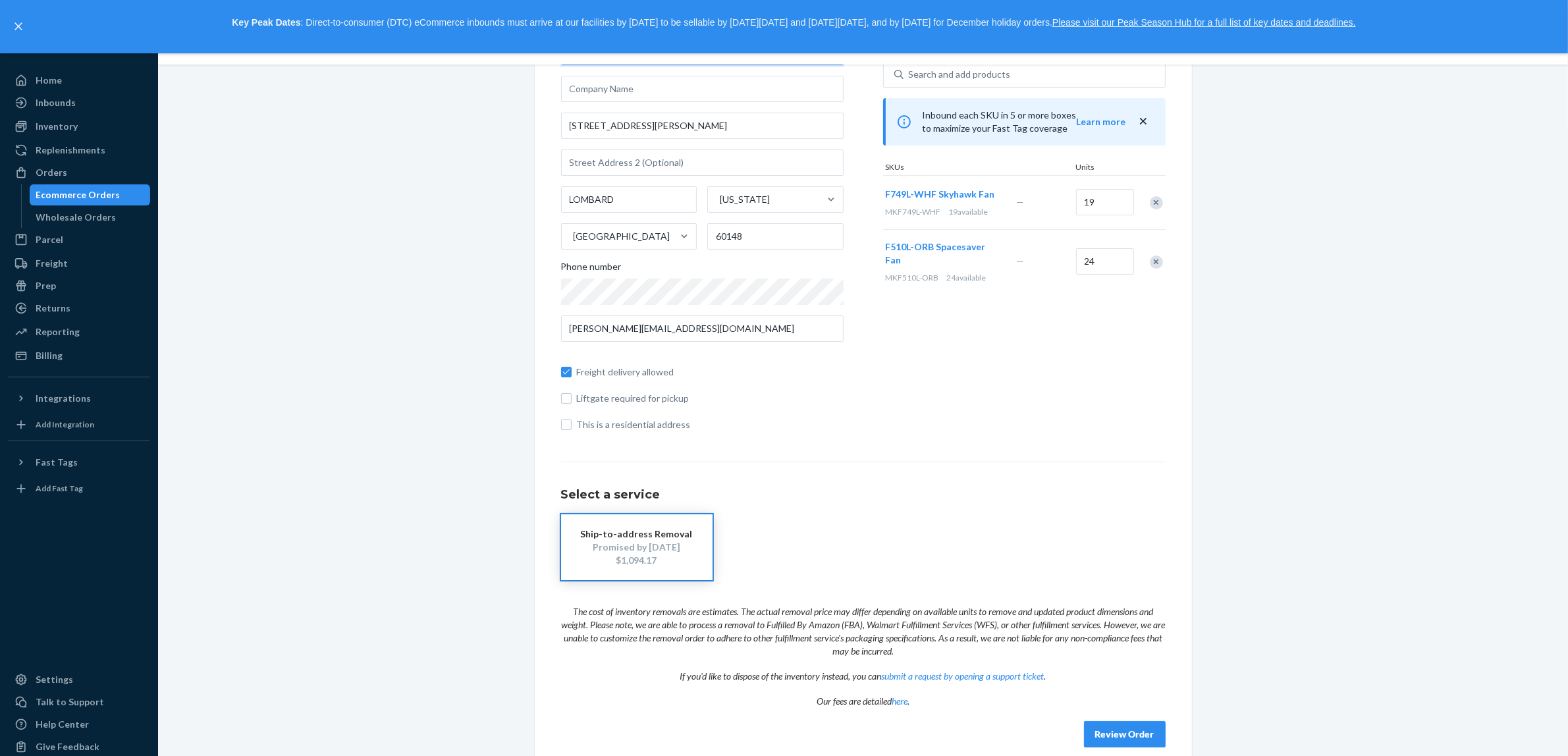
scroll to position [53, 0]
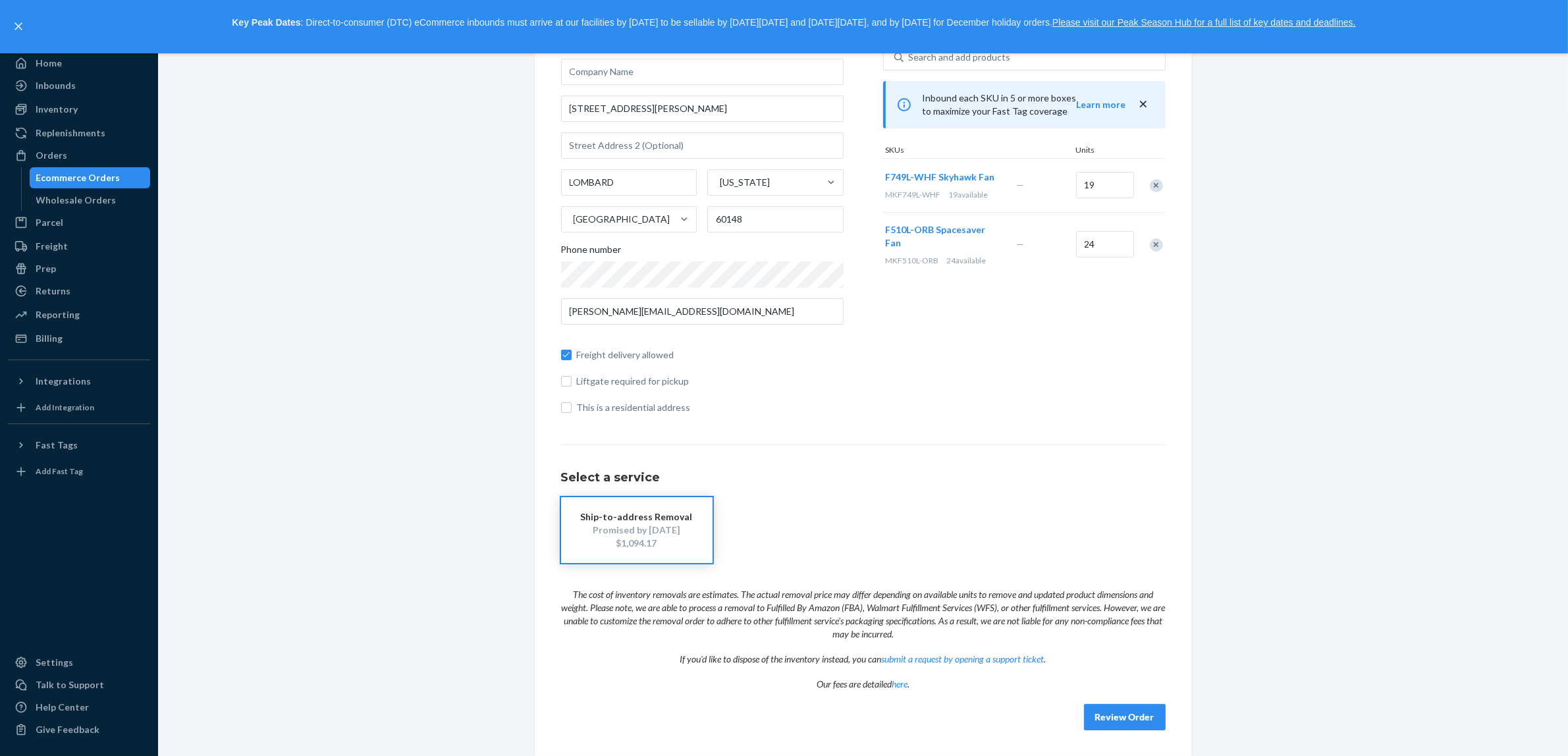
type input "LIGHT BROTHERS"
click at [1112, 714] on button "Review Order" at bounding box center [1125, 716] width 82 height 27
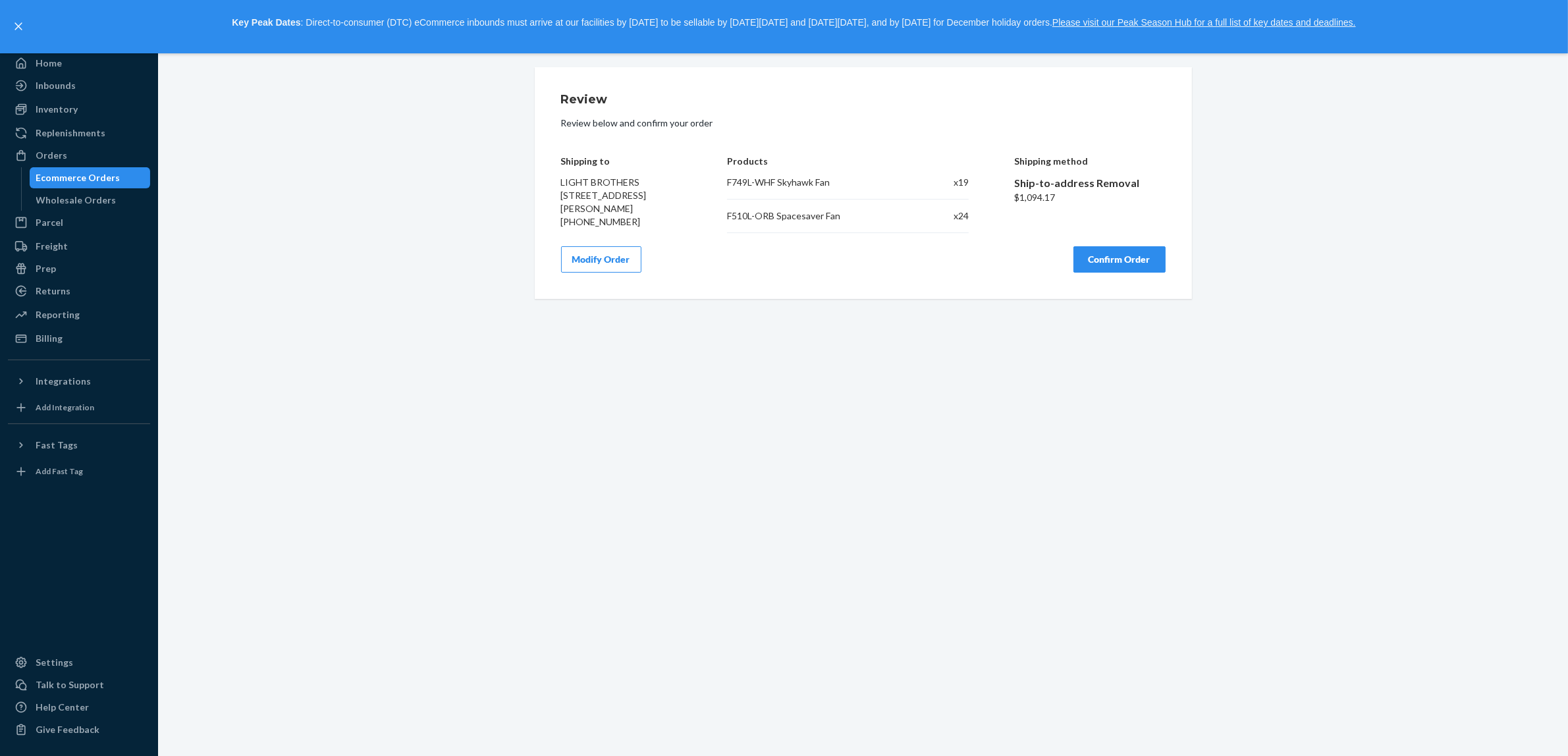
scroll to position [0, 0]
click at [1108, 264] on button "Confirm Order" at bounding box center [1119, 259] width 92 height 27
